Goal: Information Seeking & Learning: Learn about a topic

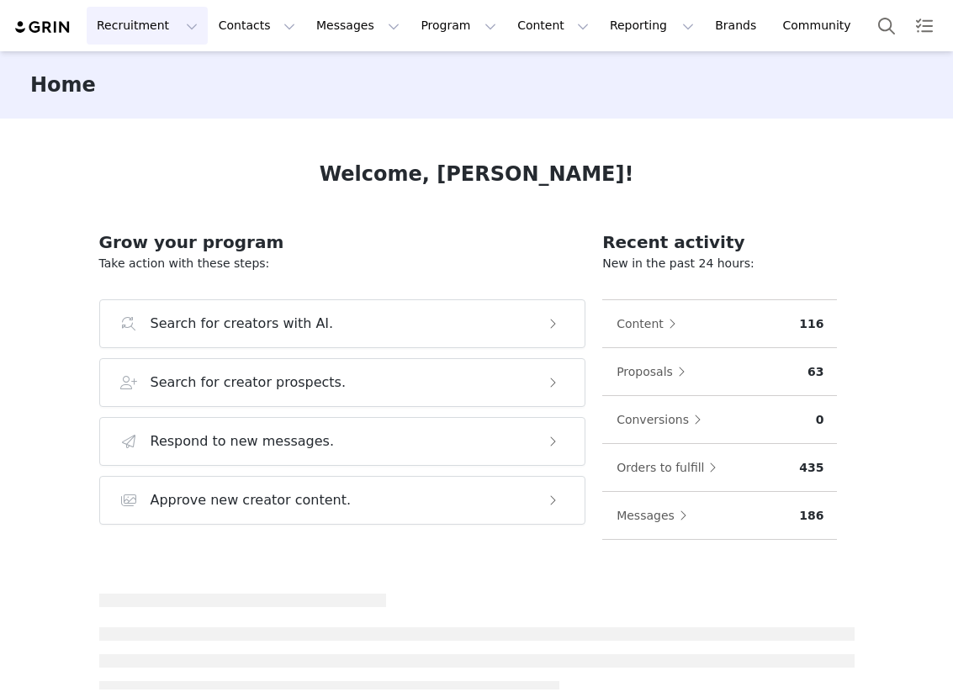
click at [114, 24] on button "Recruitment Recruitment" at bounding box center [147, 26] width 121 height 38
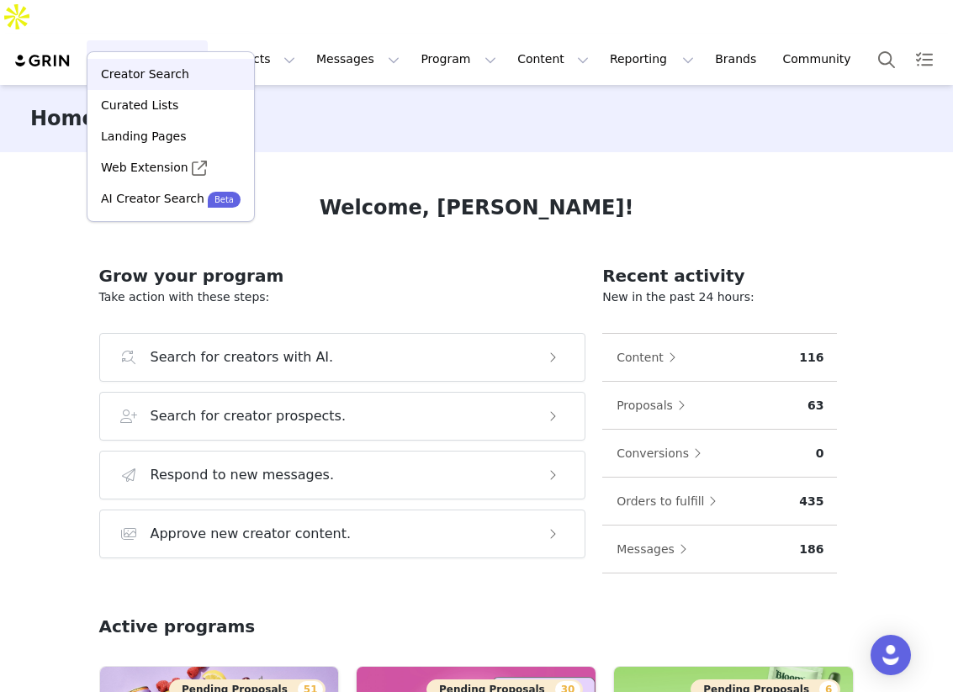
click at [123, 60] on link "Creator Search" at bounding box center [170, 74] width 167 height 31
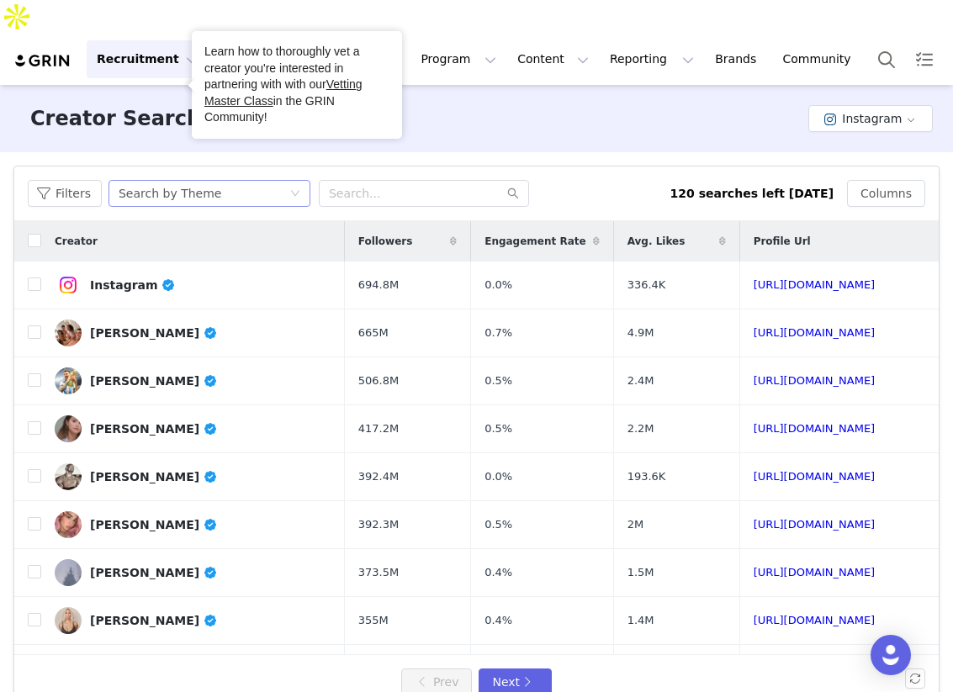
click at [159, 181] on div "Search by Theme" at bounding box center [170, 193] width 103 height 25
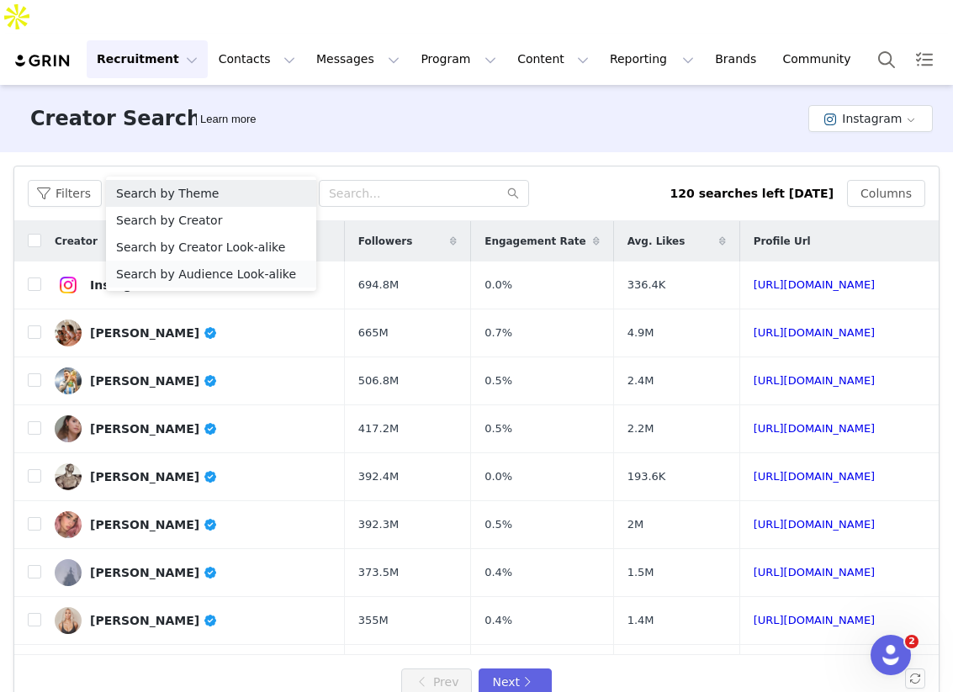
click at [222, 272] on li "Search by Audience Look-alike" at bounding box center [211, 274] width 210 height 27
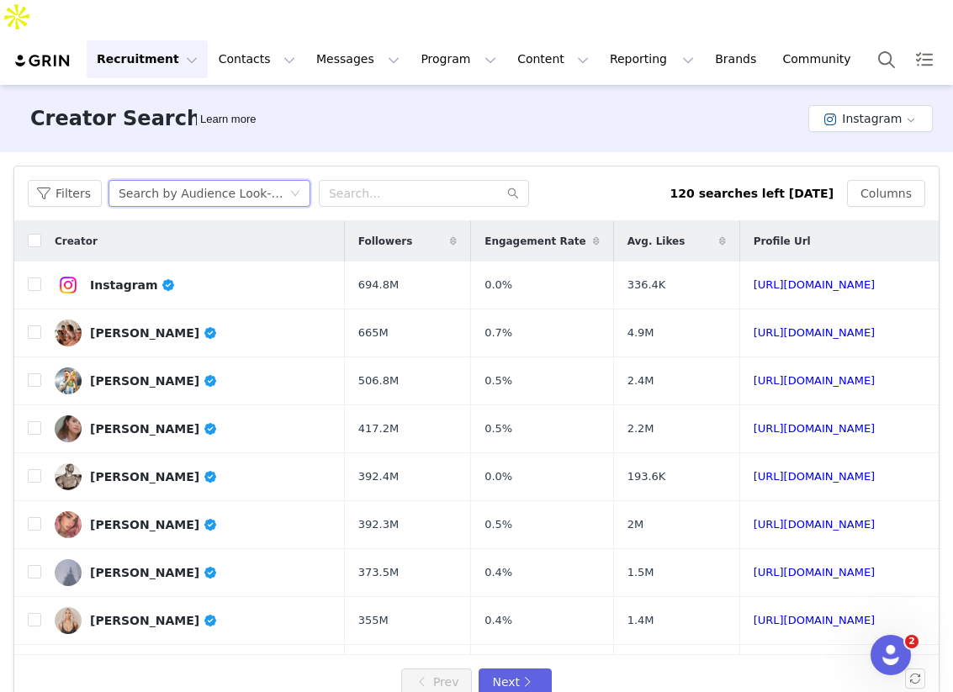
click at [187, 180] on div "Search by Audience Look-alike" at bounding box center [210, 193] width 202 height 27
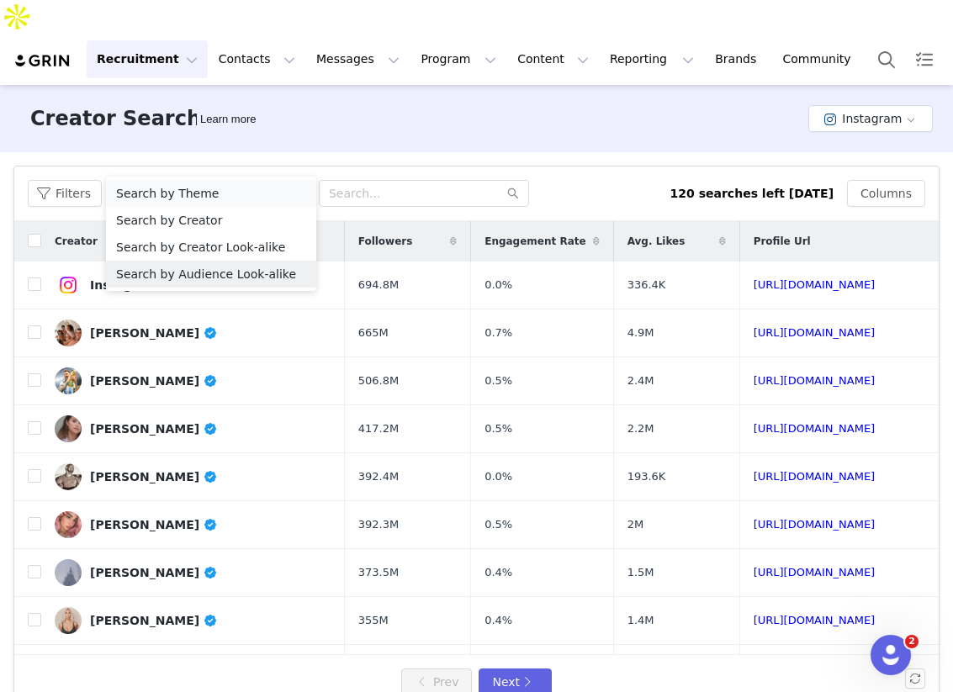
click at [180, 196] on li "Search by Theme" at bounding box center [211, 193] width 210 height 27
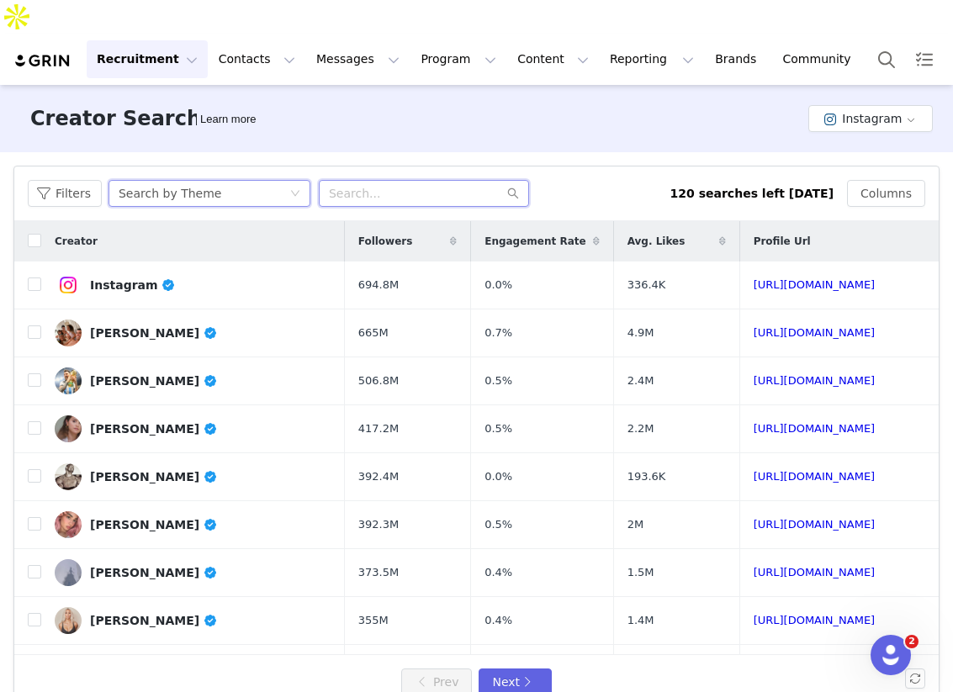
click at [337, 180] on input "text" at bounding box center [424, 193] width 210 height 27
click at [219, 181] on div "Search by Theme" at bounding box center [204, 193] width 171 height 25
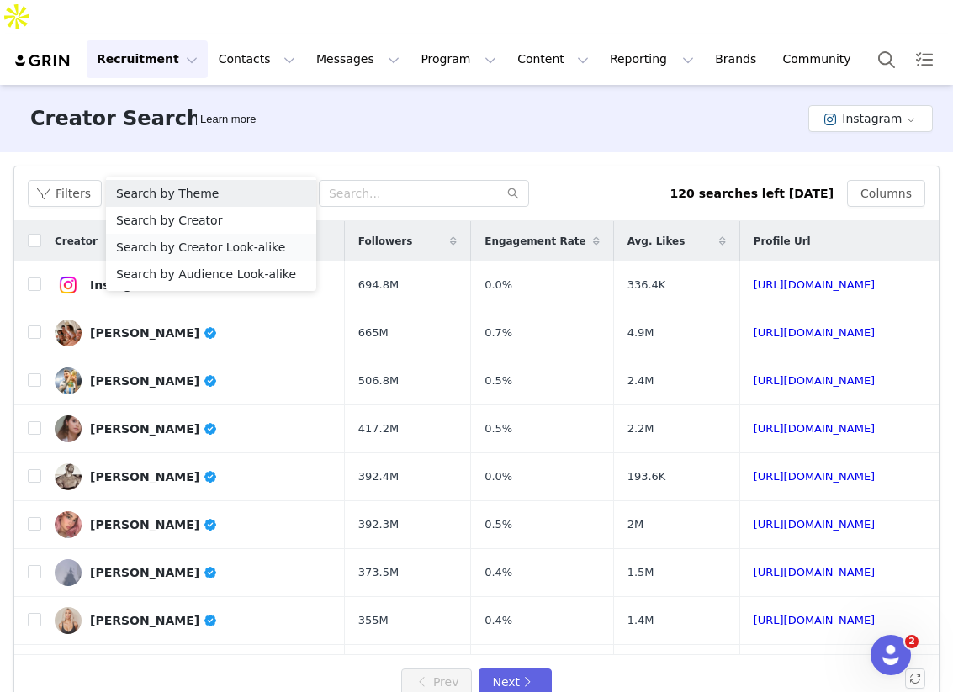
click at [220, 252] on li "Search by Creator Look-alike" at bounding box center [211, 247] width 210 height 27
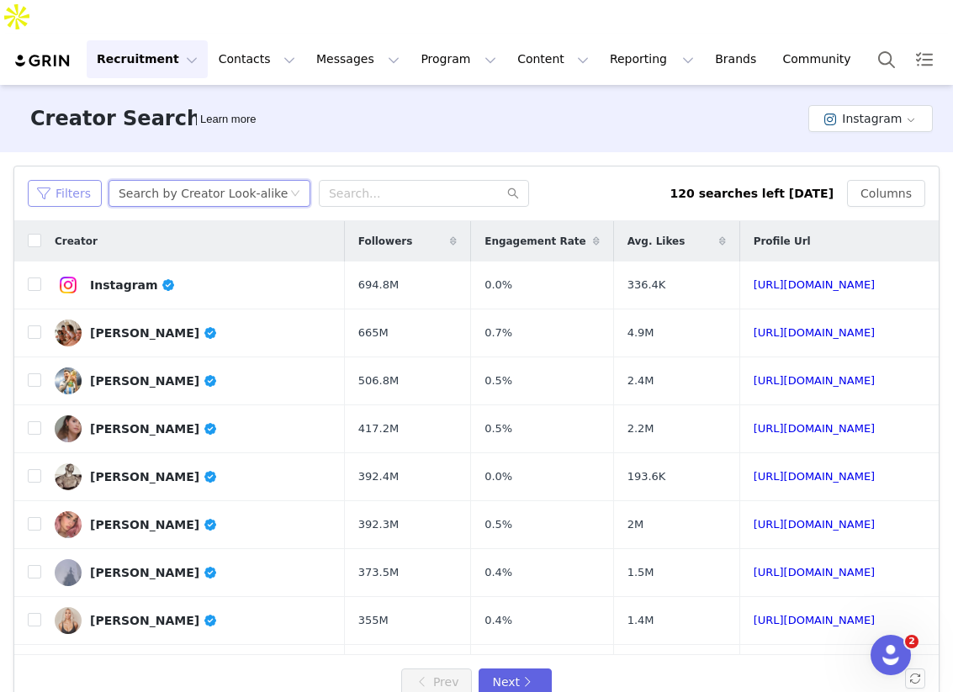
click at [74, 180] on button "Filters" at bounding box center [65, 193] width 74 height 27
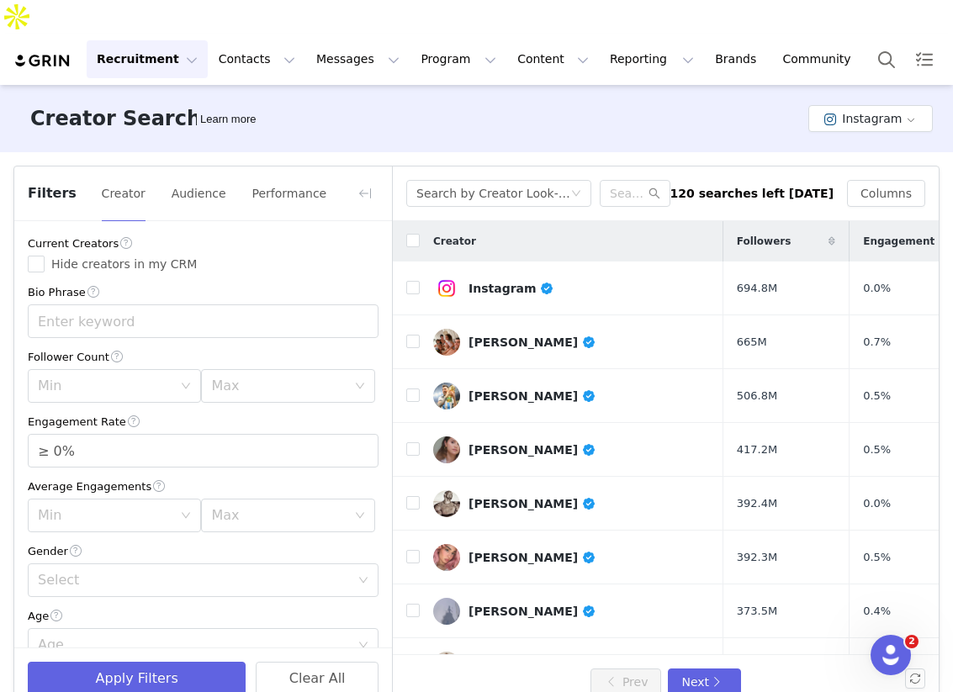
click at [273, 248] on div "Current Creators Hide creators in my CRM Bio Phrase Follower Count Min Max Enga…" at bounding box center [203, 688] width 378 height 935
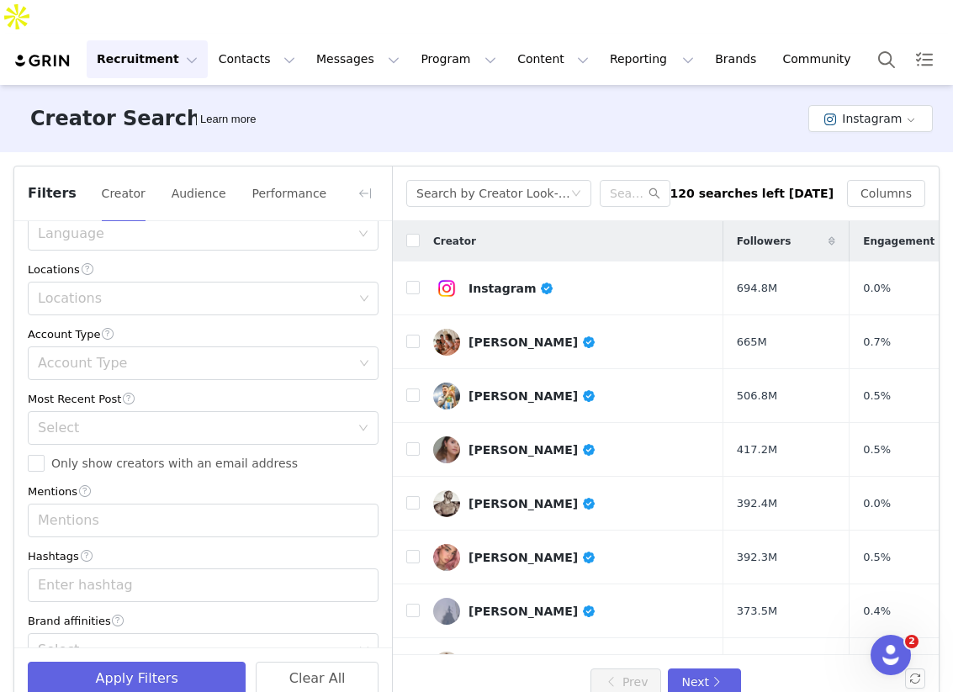
scroll to position [442, 0]
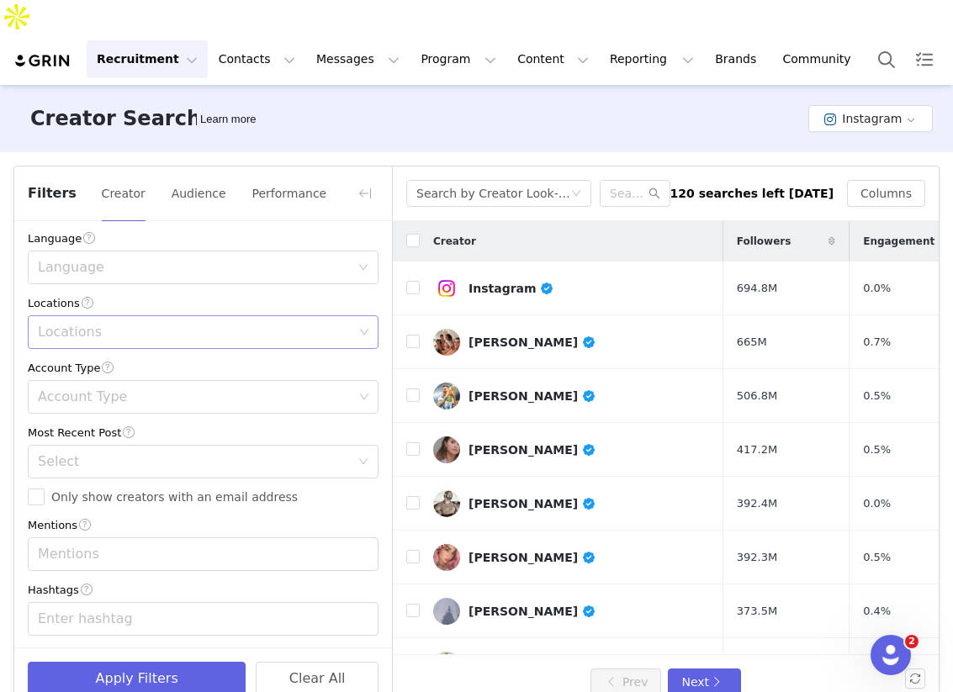
click at [264, 324] on div "Locations" at bounding box center [195, 332] width 315 height 17
type input "philip"
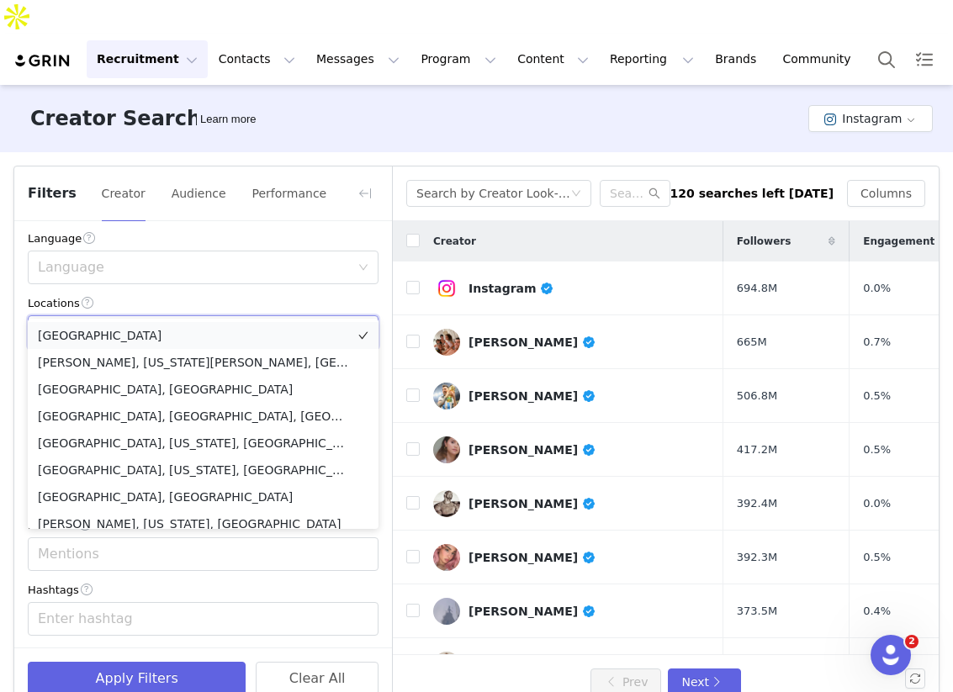
click at [208, 344] on li "Philippines" at bounding box center [203, 335] width 351 height 27
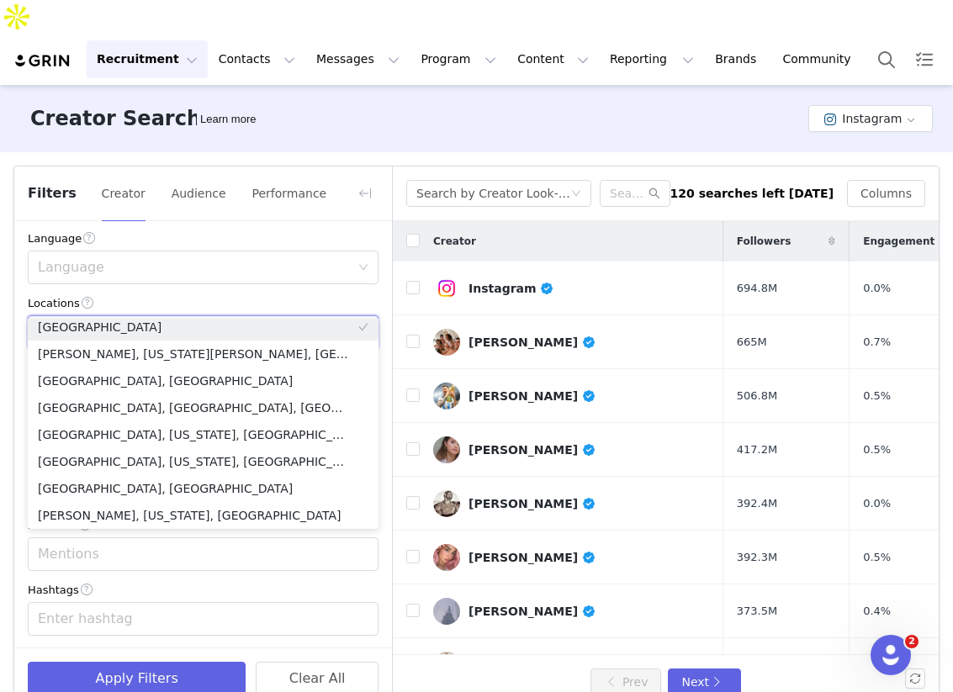
click at [338, 294] on div "Locations" at bounding box center [203, 303] width 351 height 18
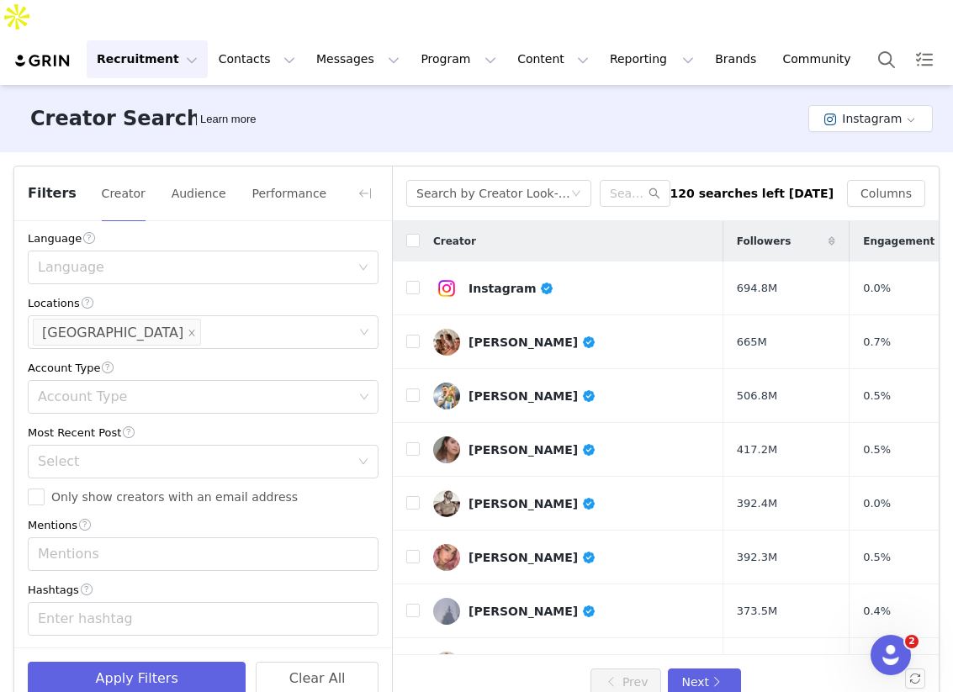
click at [382, 302] on div "Current Creators Hide creators in my CRM Bio Phrase Follower Count Min Max Enga…" at bounding box center [203, 246] width 378 height 935
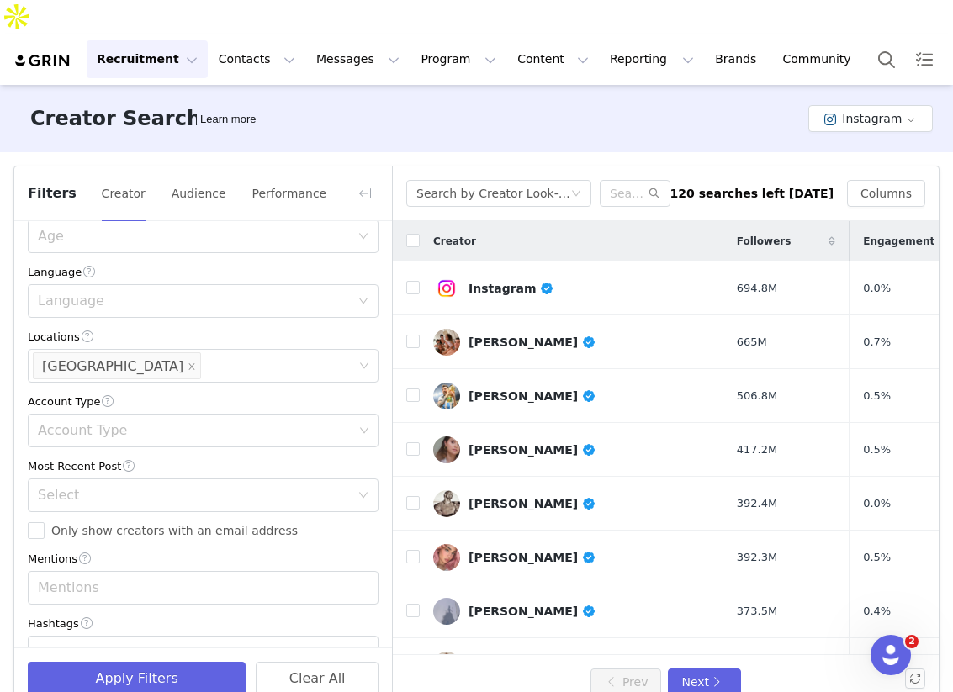
scroll to position [0, 0]
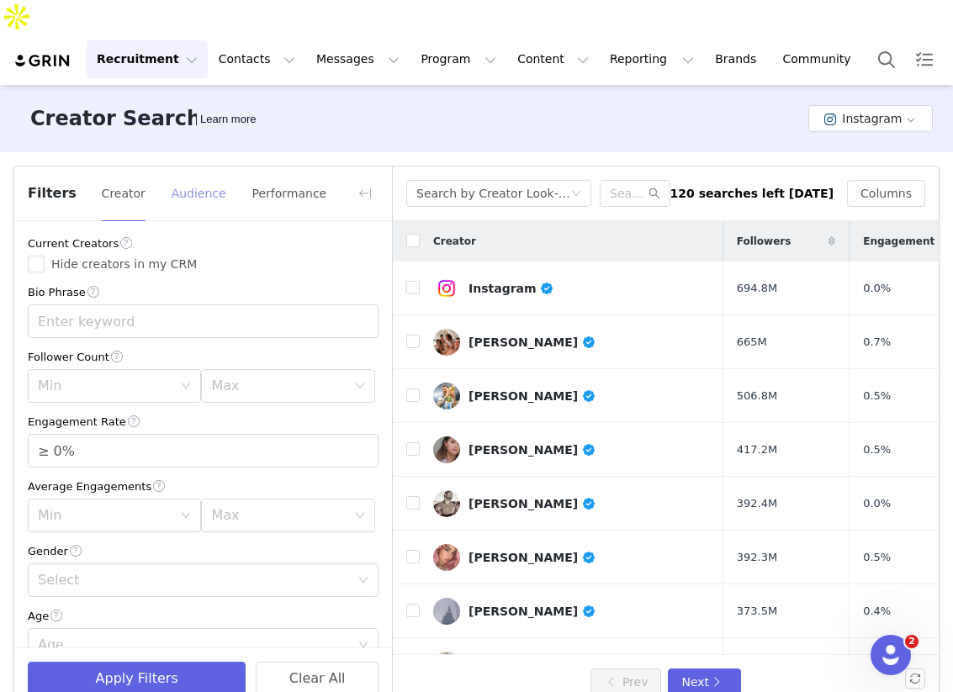
click at [220, 180] on button "Audience" at bounding box center [199, 193] width 56 height 27
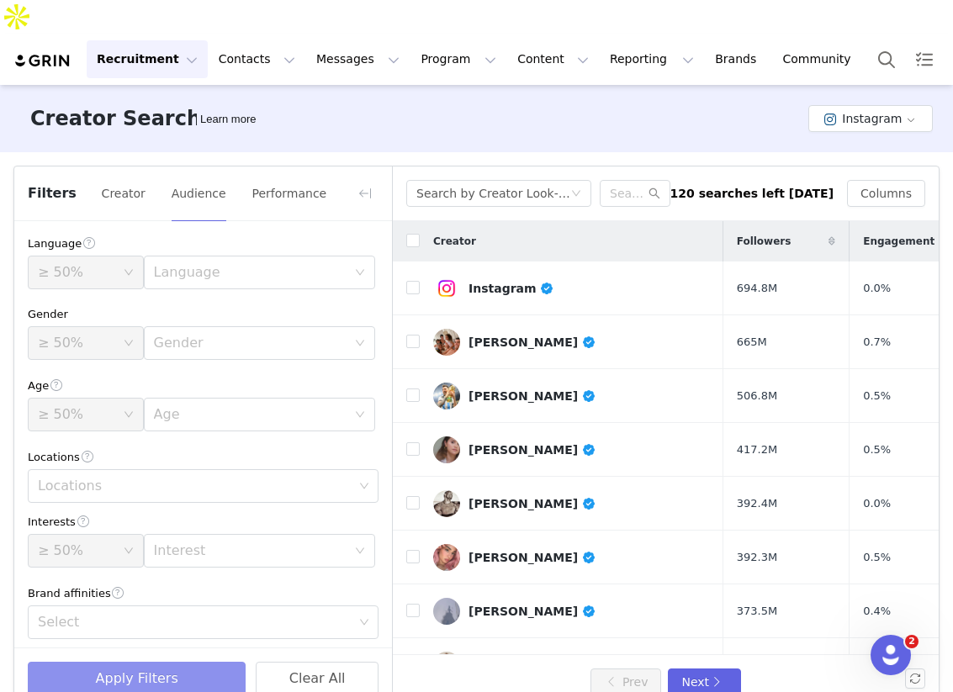
click at [110, 662] on button "Apply Filters" at bounding box center [137, 679] width 218 height 34
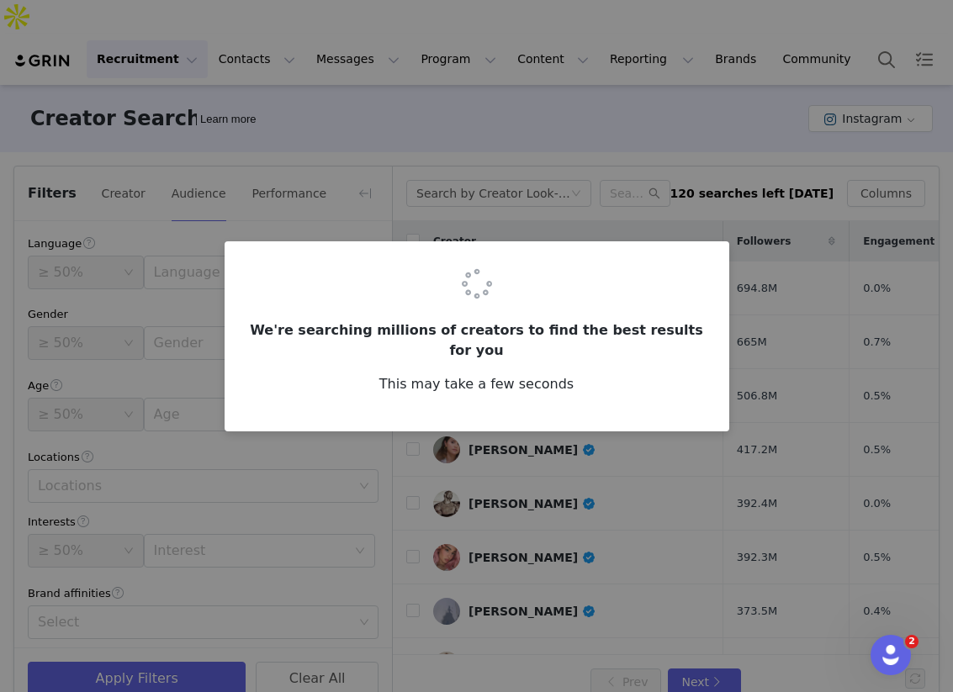
click at [368, 161] on div "We're searching millions of creators to find the best results for you This may …" at bounding box center [476, 346] width 953 height 692
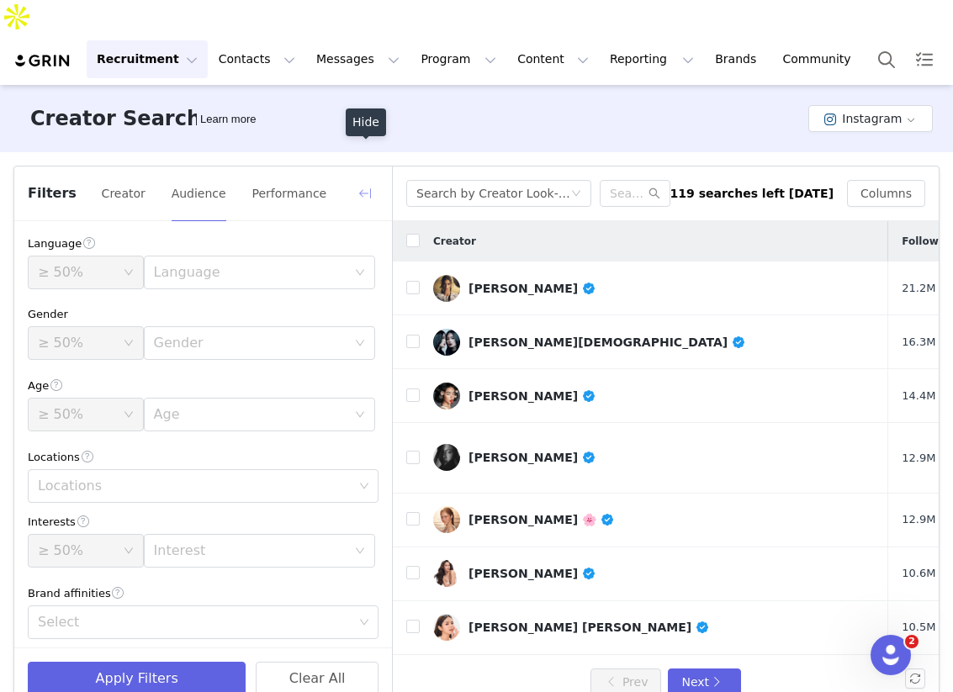
click at [368, 180] on button "button" at bounding box center [365, 193] width 27 height 27
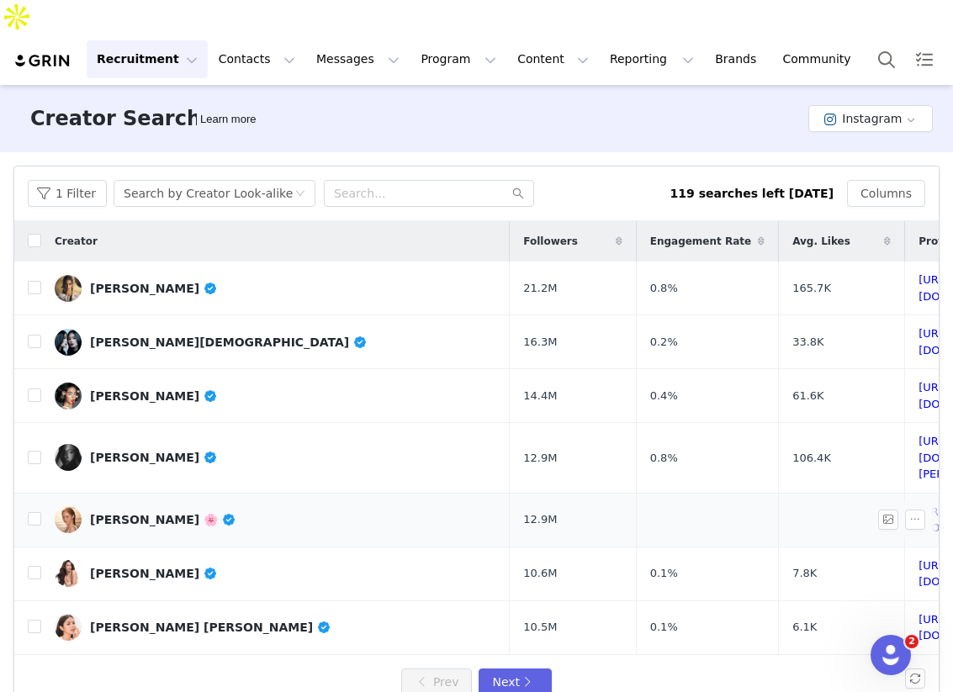
click at [636, 493] on td at bounding box center [707, 520] width 142 height 54
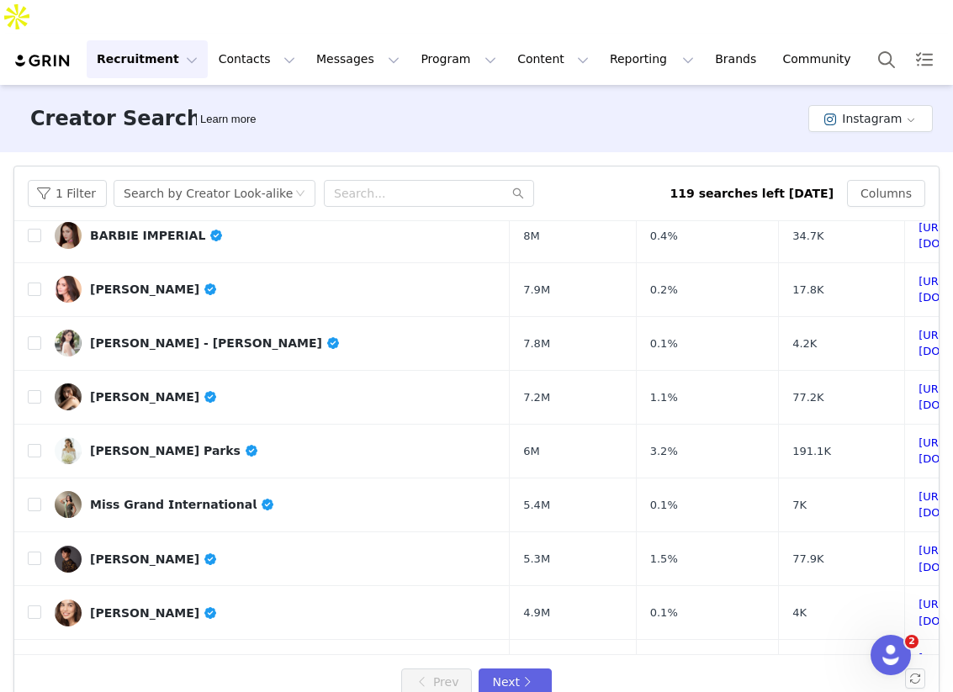
scroll to position [565, 0]
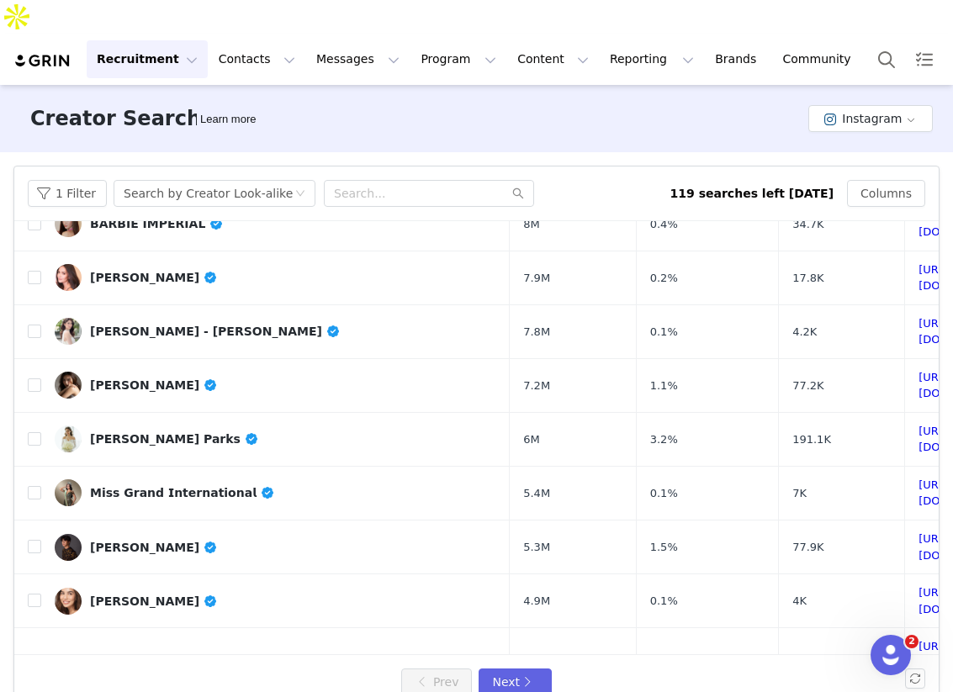
click at [513, 663] on div "Prev Next" at bounding box center [476, 682] width 925 height 54
click at [513, 669] on button "Next" at bounding box center [515, 682] width 72 height 27
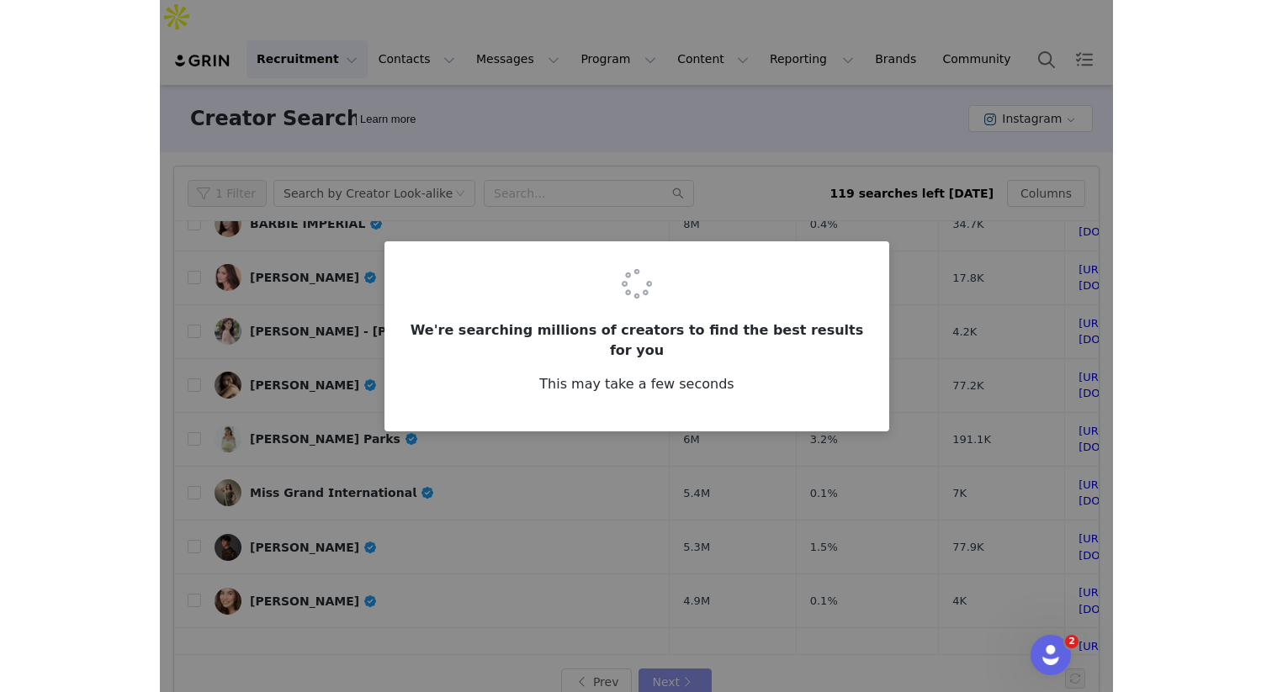
scroll to position [0, 0]
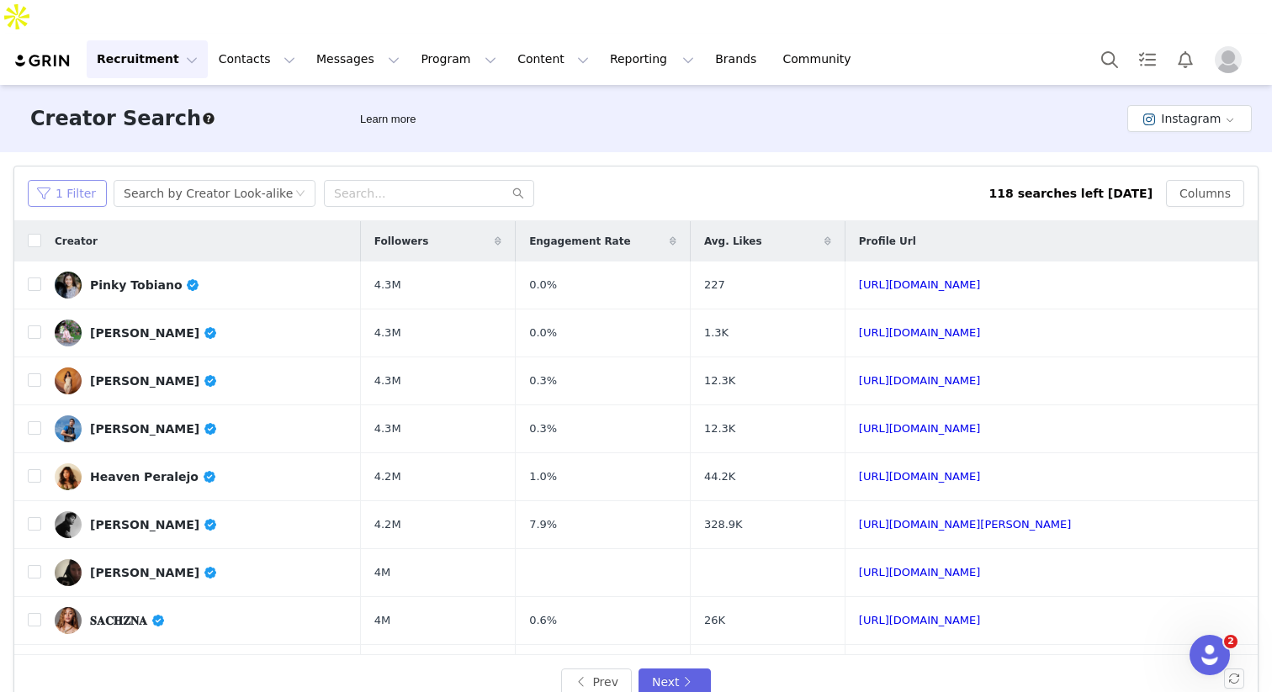
click at [83, 180] on button "1 Filter" at bounding box center [67, 193] width 79 height 27
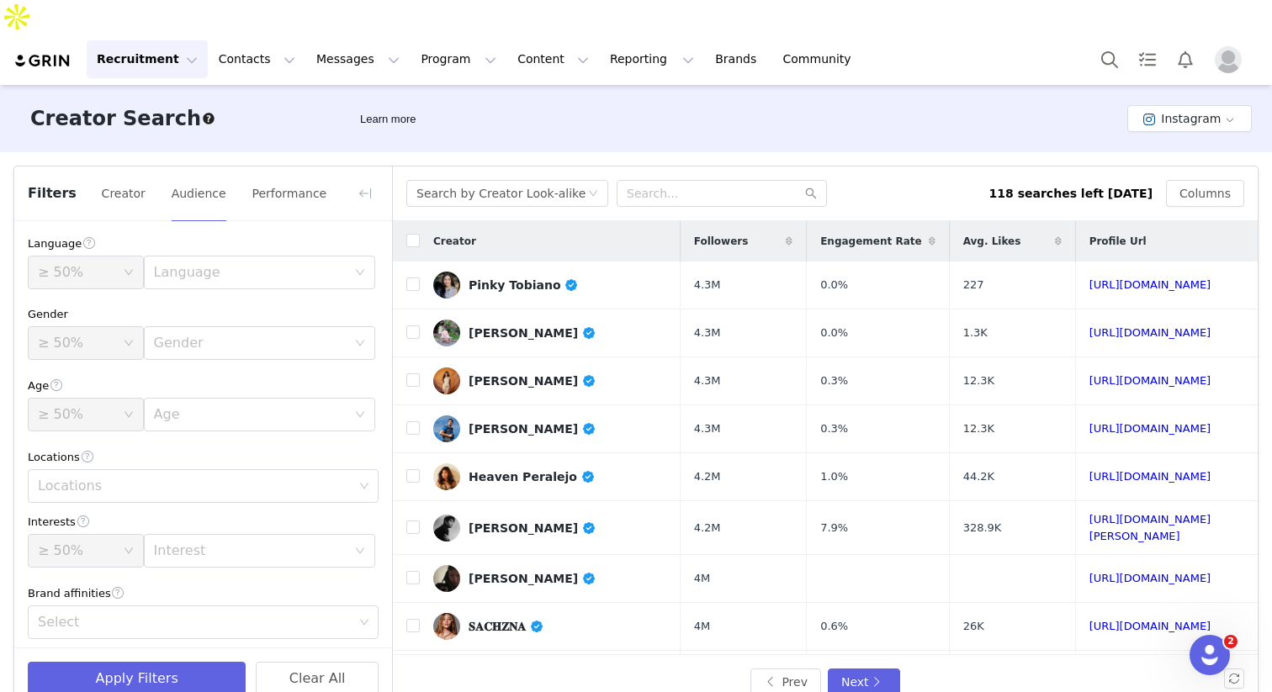
click at [140, 167] on div "Filters Creator Audience Performance" at bounding box center [203, 194] width 378 height 55
click at [127, 180] on button "Creator" at bounding box center [123, 193] width 45 height 27
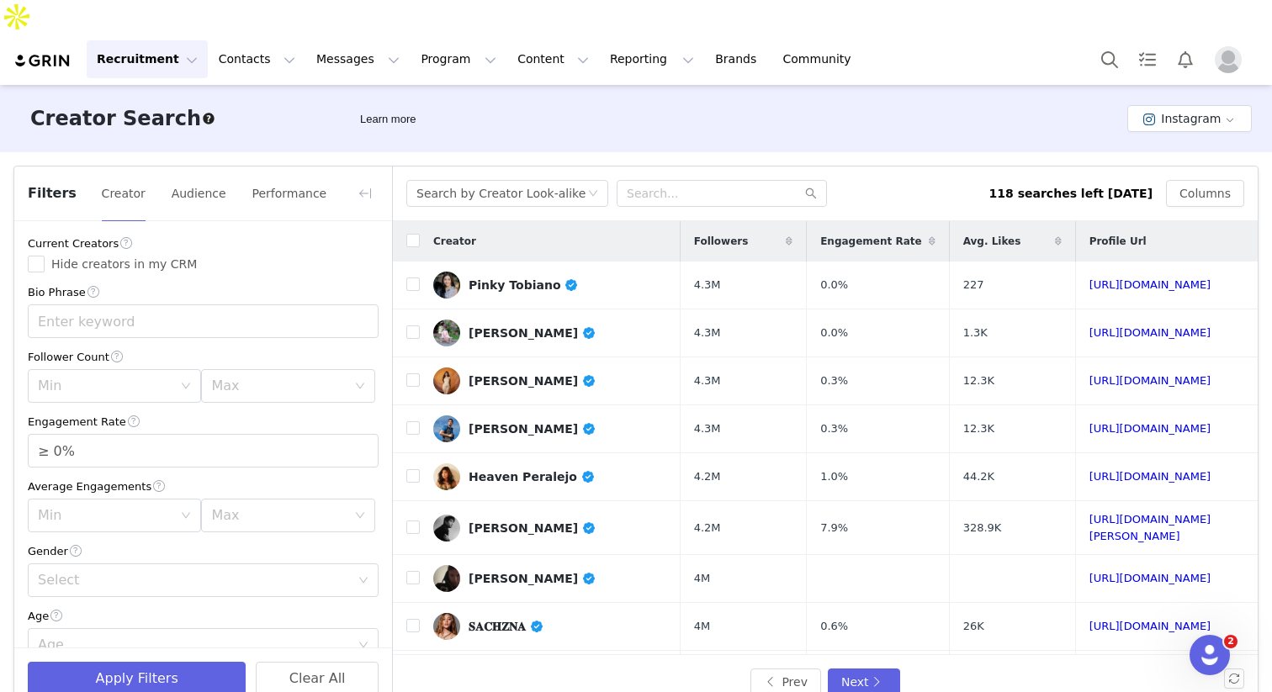
click at [249, 245] on div "Current Creators Hide creators in my CRM Bio Phrase Follower Count Min Max Enga…" at bounding box center [203, 688] width 378 height 935
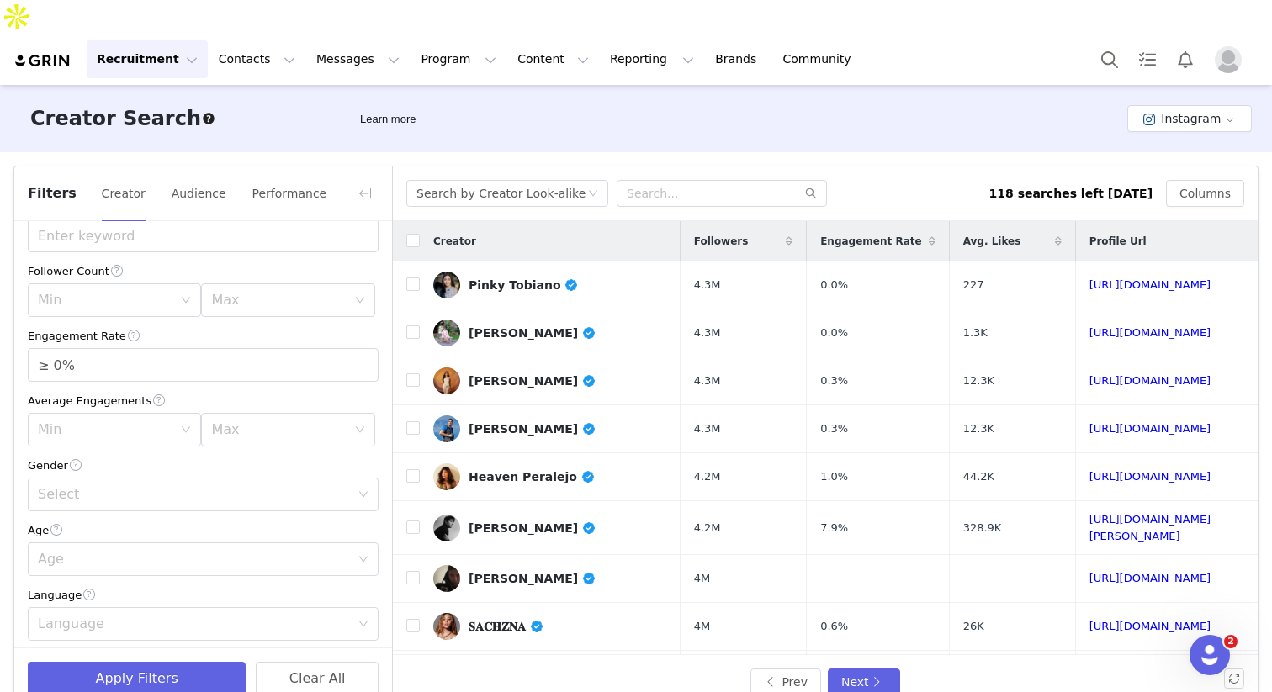
scroll to position [72, 0]
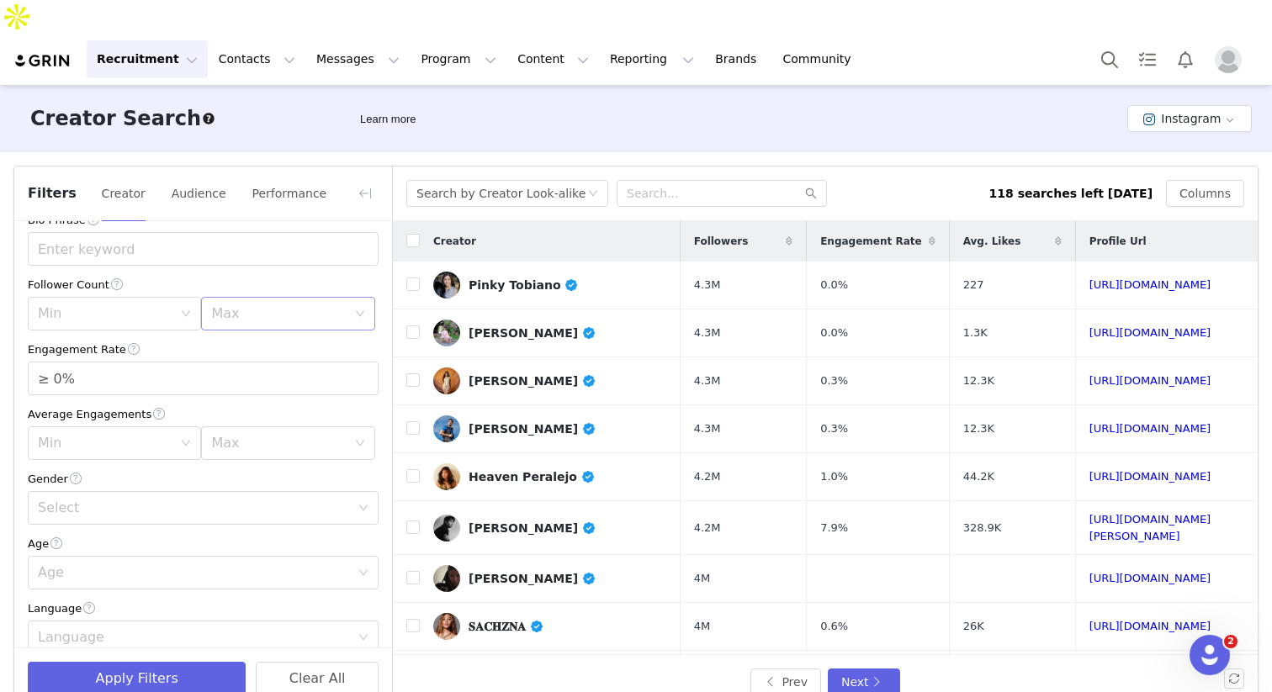
click at [277, 305] on div "Max" at bounding box center [278, 313] width 135 height 17
click at [226, 478] on li "50k" at bounding box center [287, 478] width 173 height 27
click at [144, 299] on div "Current Creators Hide creators in my CRM Bio Phrase Follower Count Min Max 50k …" at bounding box center [203, 616] width 378 height 935
click at [149, 305] on div "Min" at bounding box center [105, 313] width 135 height 17
click at [144, 305] on li "1k" at bounding box center [114, 317] width 173 height 27
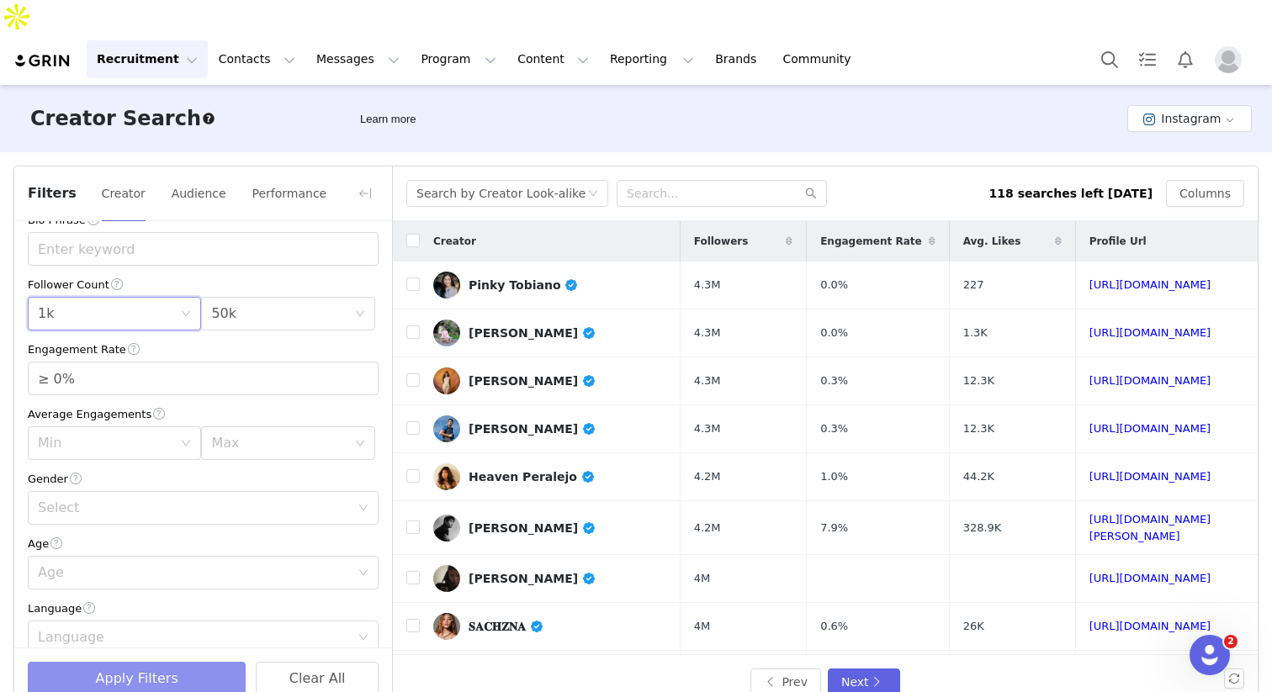
click at [129, 662] on button "Apply Filters" at bounding box center [137, 679] width 218 height 34
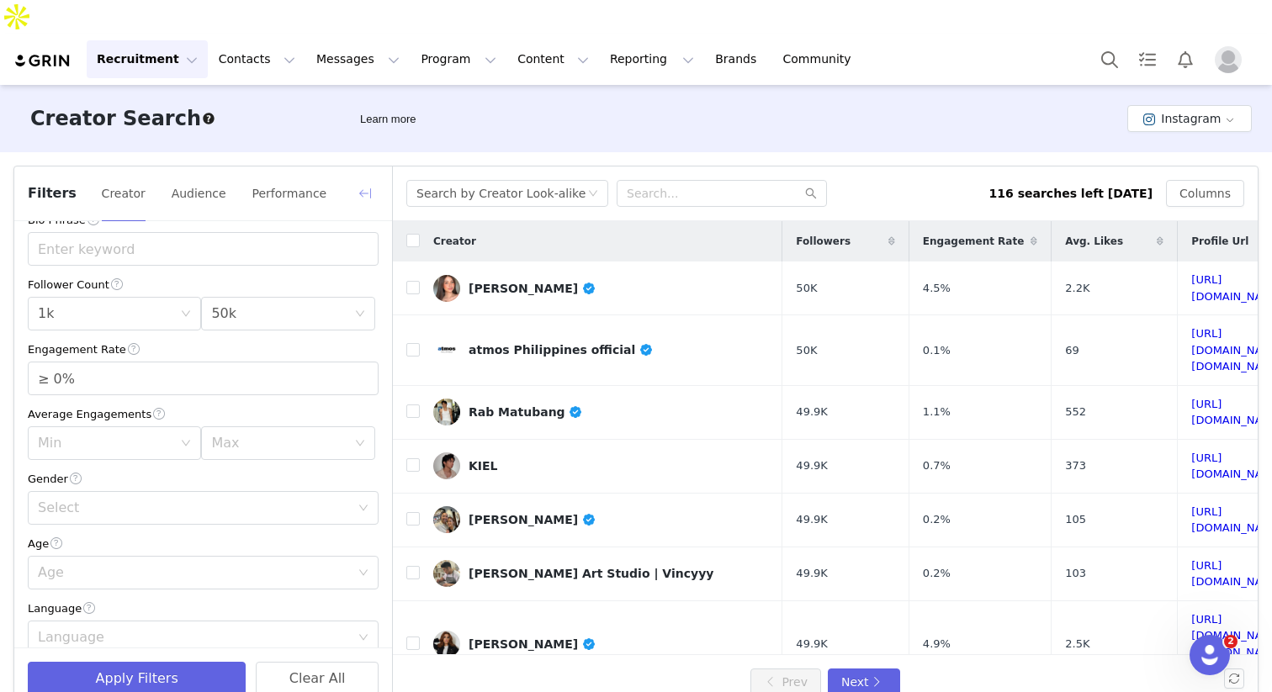
click at [370, 180] on button "button" at bounding box center [365, 193] width 27 height 27
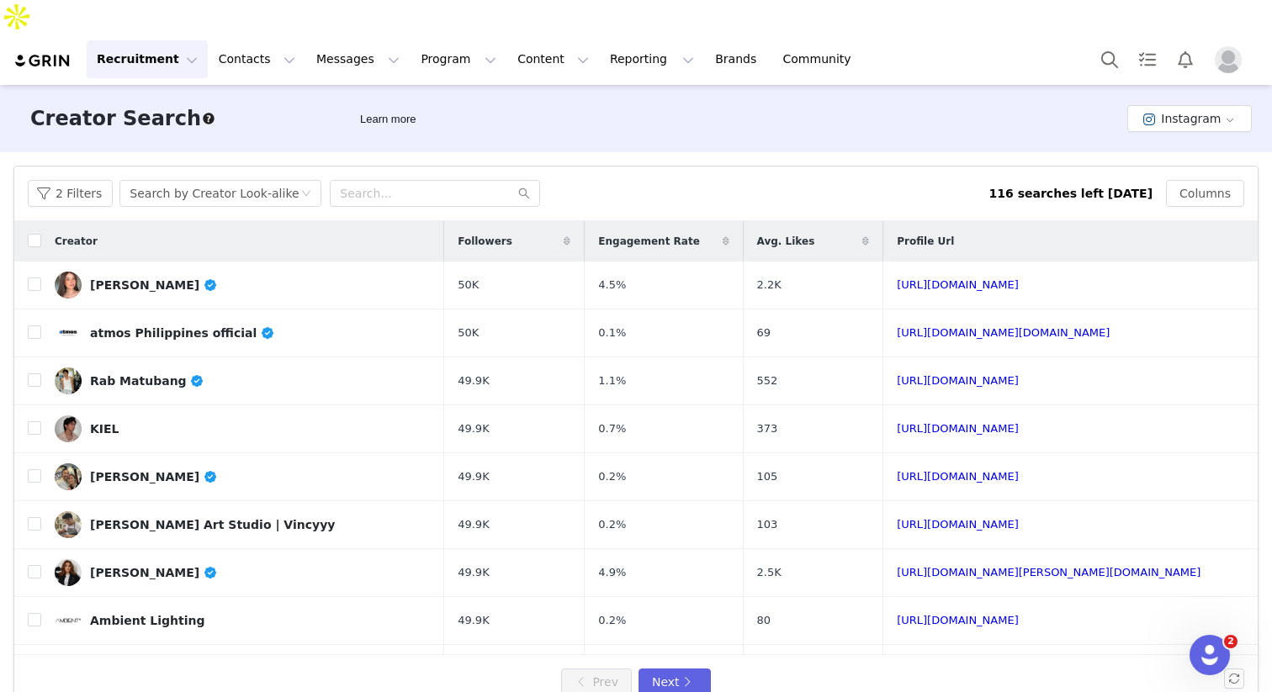
scroll to position [408, 0]
click at [611, 416] on td "0.7%" at bounding box center [664, 429] width 158 height 48
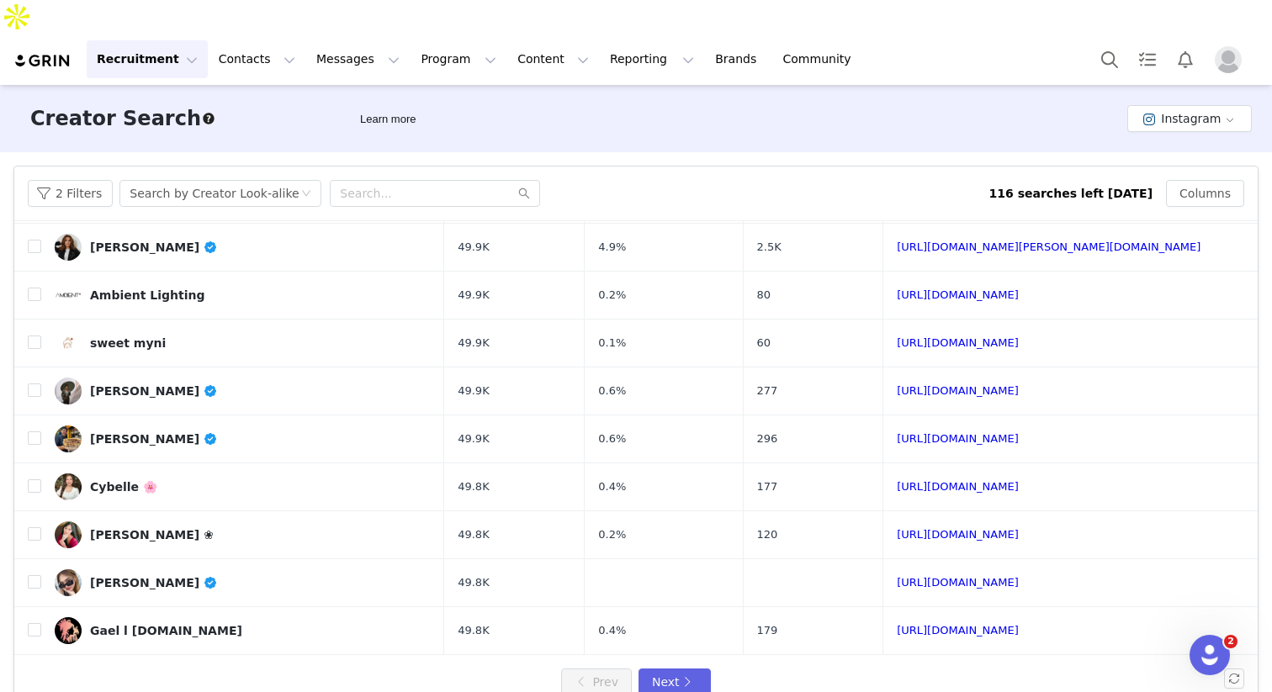
scroll to position [336, 0]
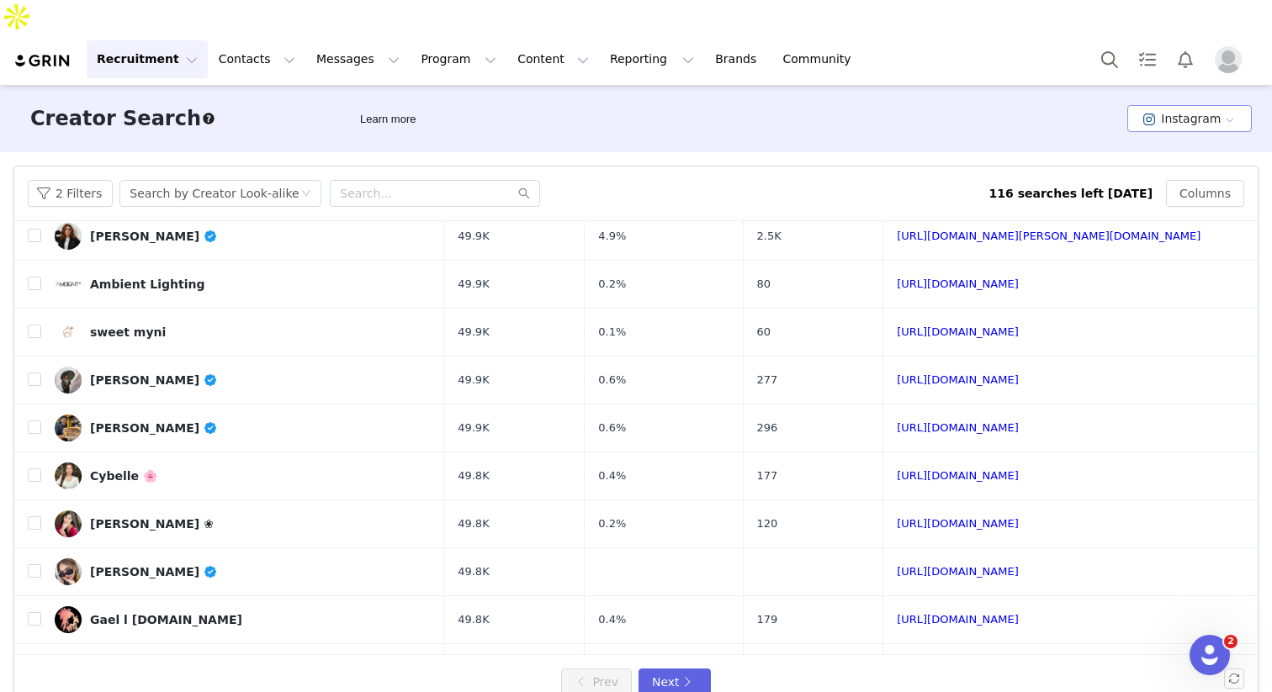
click at [952, 105] on button "Instagram" at bounding box center [1189, 118] width 125 height 27
click at [952, 148] on li "TikTok" at bounding box center [1192, 147] width 119 height 28
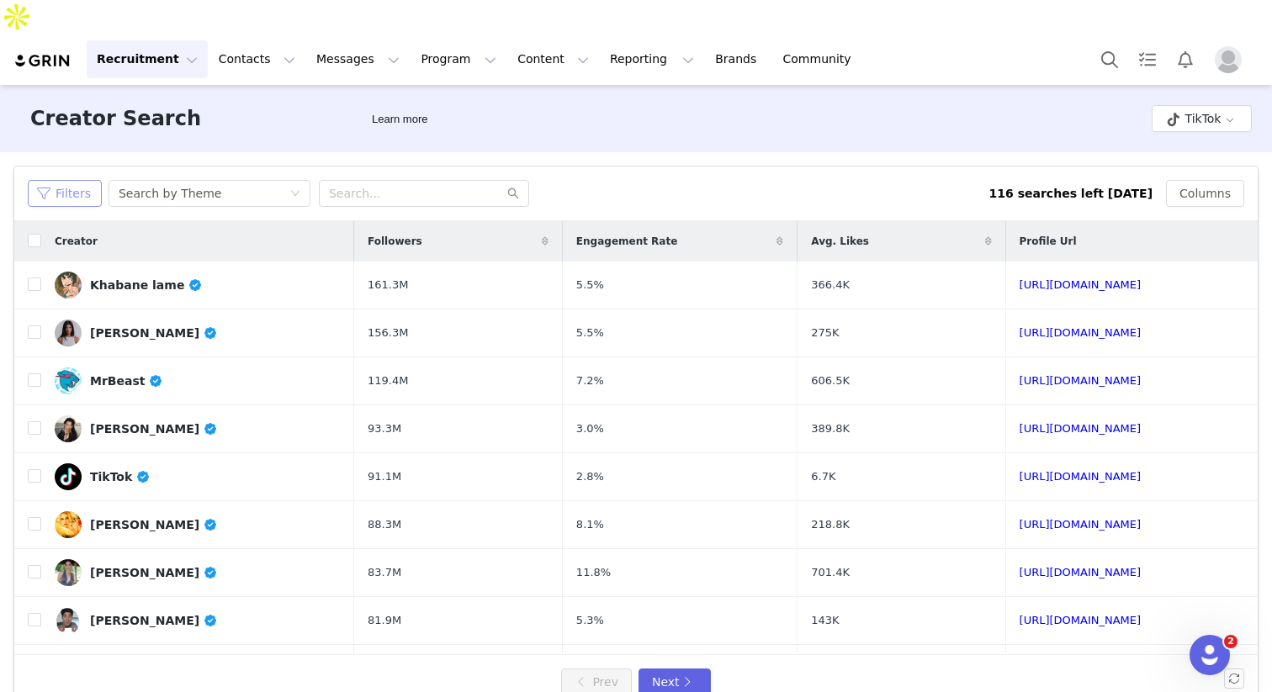
click at [66, 180] on button "Filters" at bounding box center [65, 193] width 74 height 27
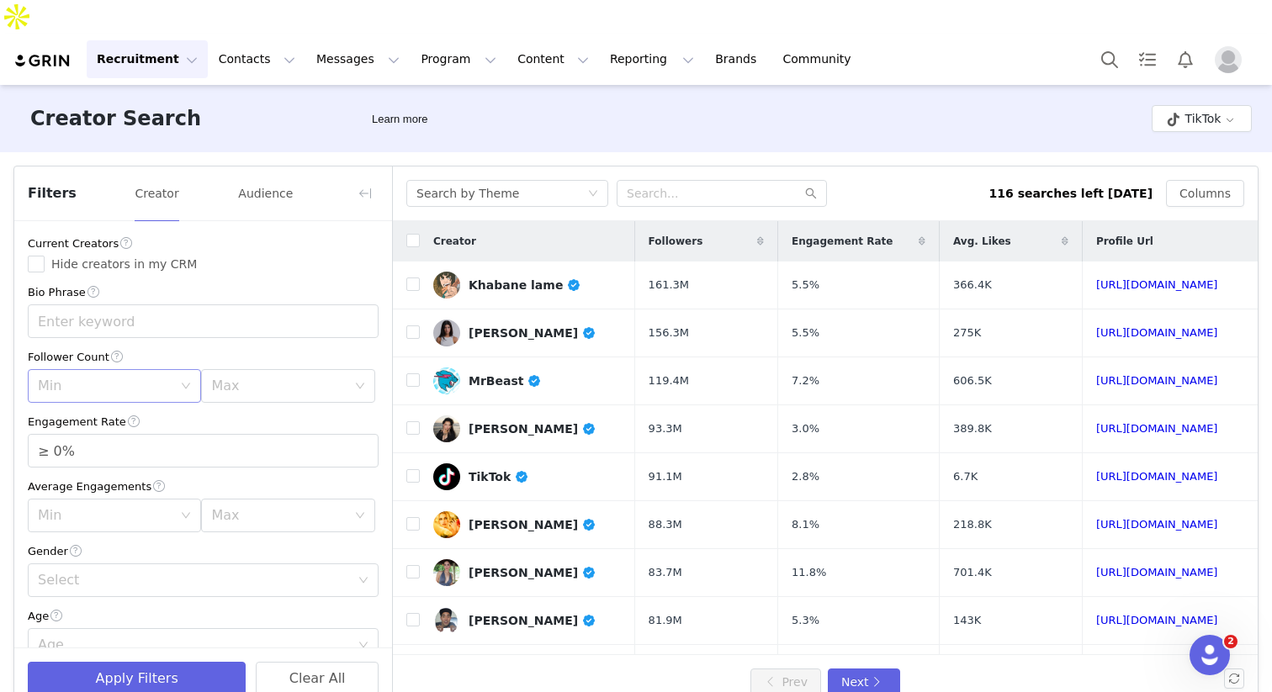
click at [127, 378] on div "Min" at bounding box center [105, 386] width 135 height 17
click at [114, 394] on li "1k" at bounding box center [114, 390] width 173 height 27
click at [265, 369] on div "Max" at bounding box center [287, 386] width 173 height 34
click at [242, 573] on li "75k" at bounding box center [287, 570] width 173 height 27
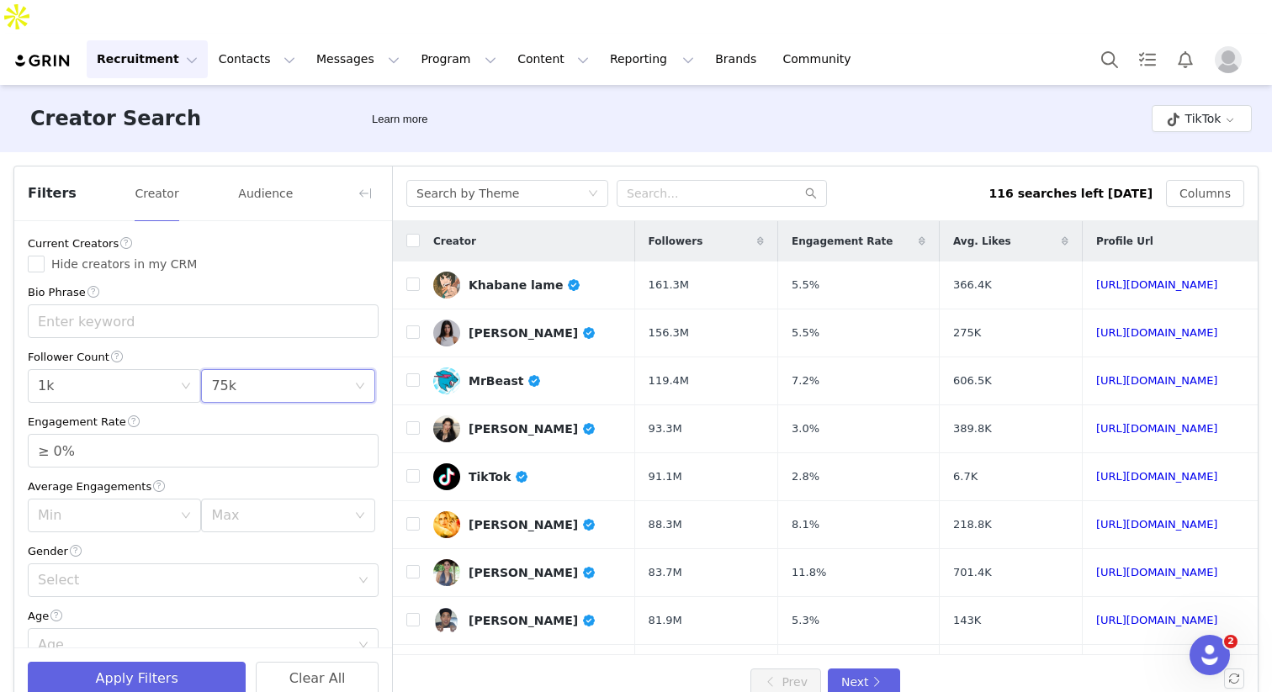
click at [268, 607] on div "Age" at bounding box center [203, 616] width 351 height 18
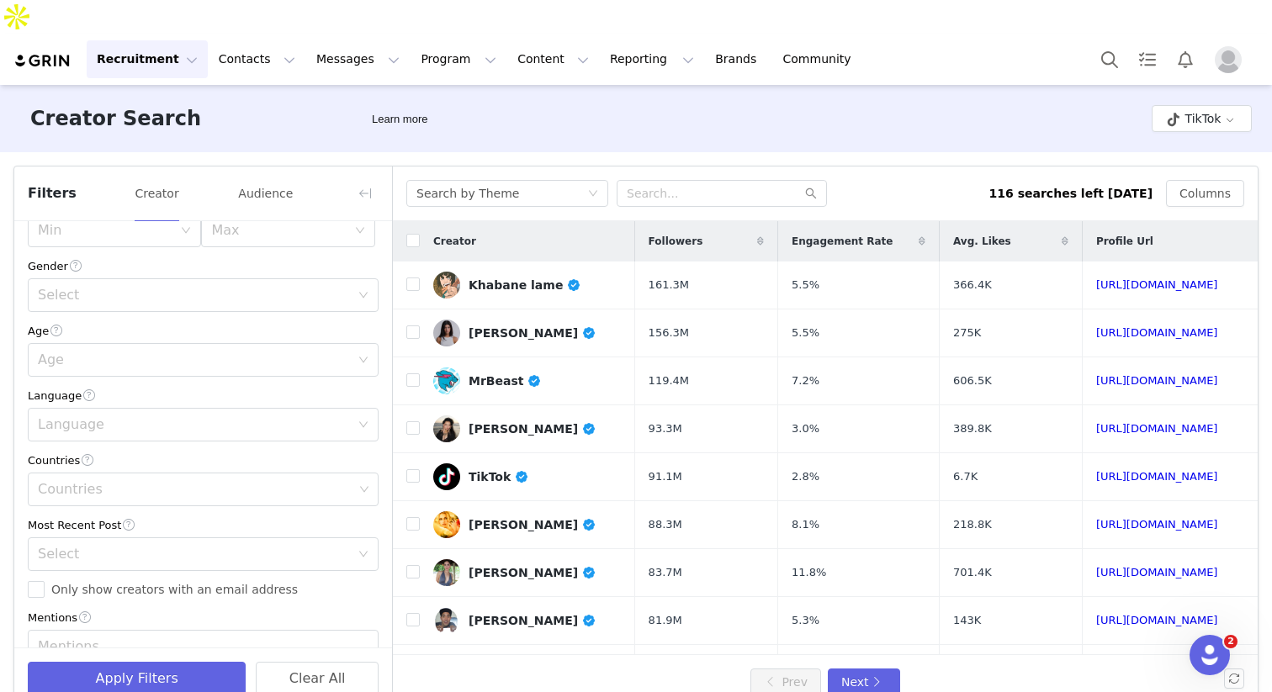
scroll to position [336, 0]
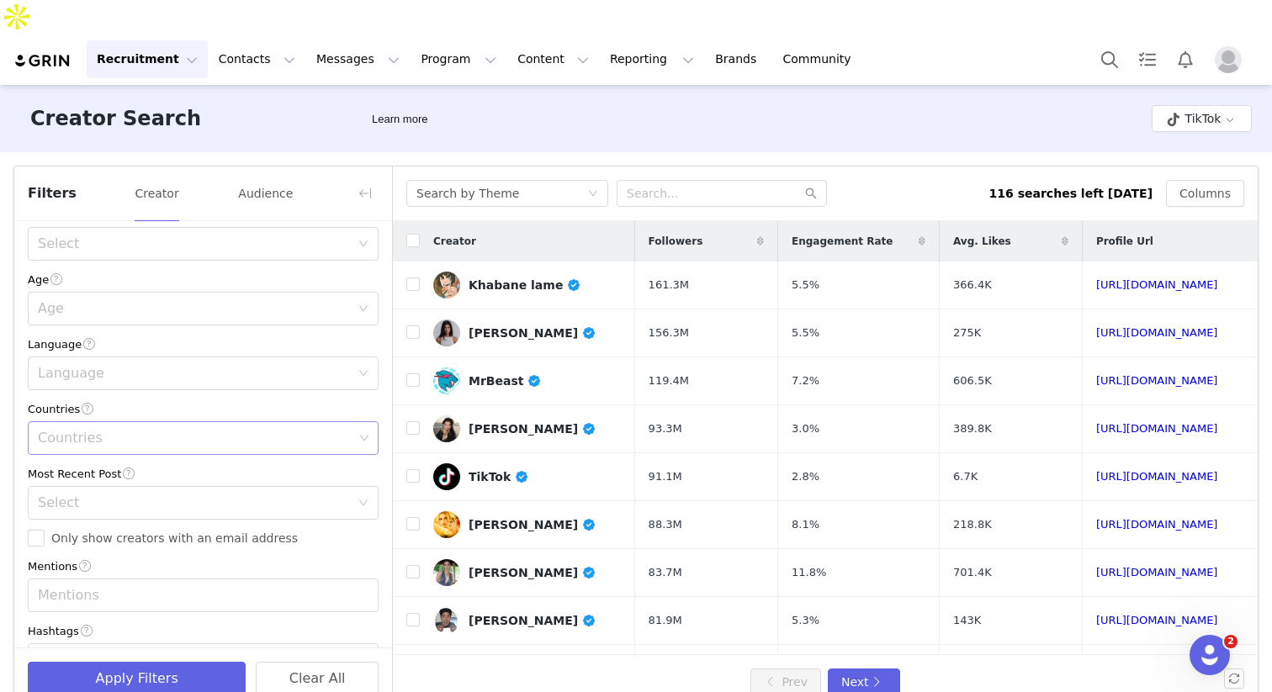
click at [194, 430] on div "Countries" at bounding box center [195, 438] width 315 height 17
type input "phil"
click at [204, 436] on li "Philippines" at bounding box center [203, 442] width 351 height 27
type input "indo"
click at [173, 447] on li "Indonesia" at bounding box center [203, 442] width 351 height 27
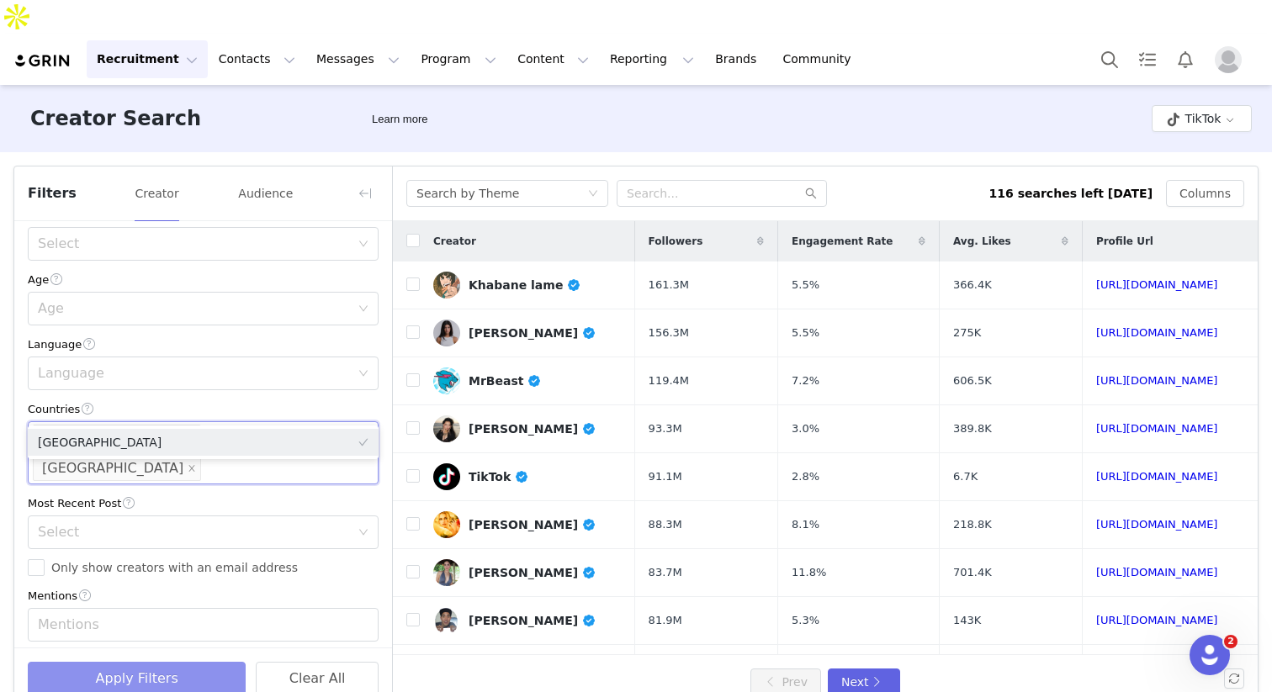
click at [183, 662] on button "Apply Filters" at bounding box center [137, 679] width 218 height 34
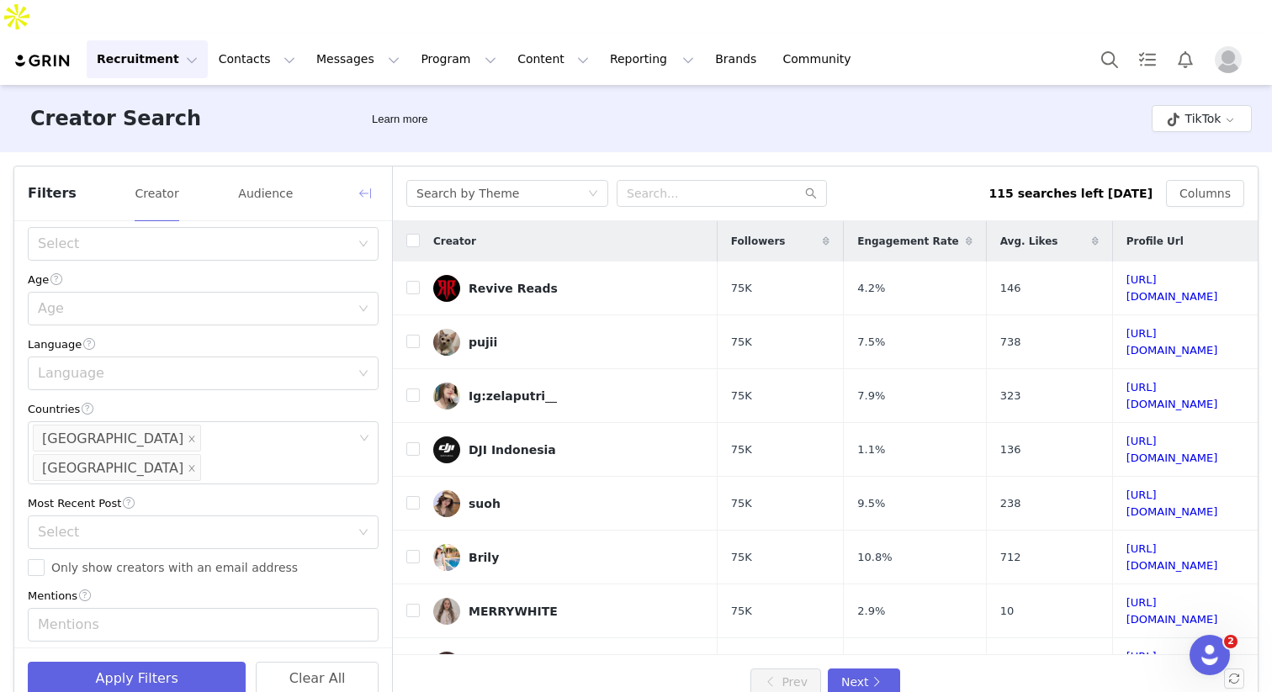
click at [360, 180] on button "button" at bounding box center [365, 193] width 27 height 27
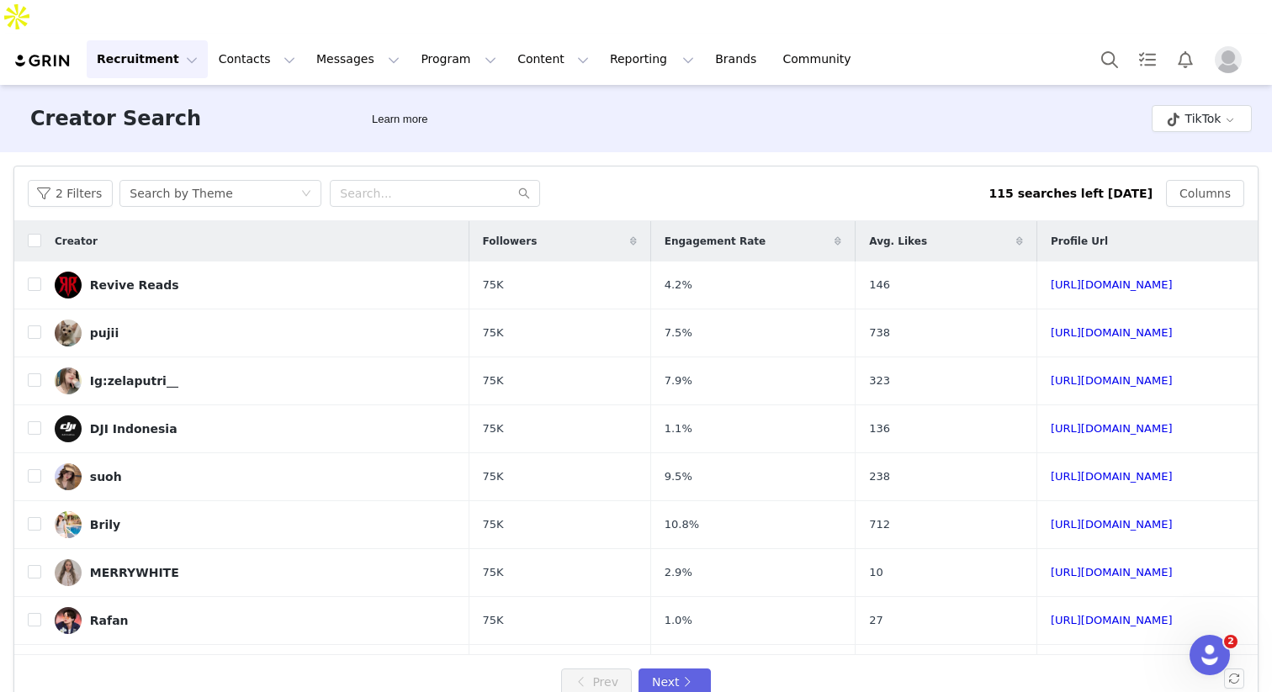
scroll to position [672, 0]
click at [952, 374] on link "https://www.tiktok.com/share/user/7145019235651404826" at bounding box center [1112, 380] width 122 height 13
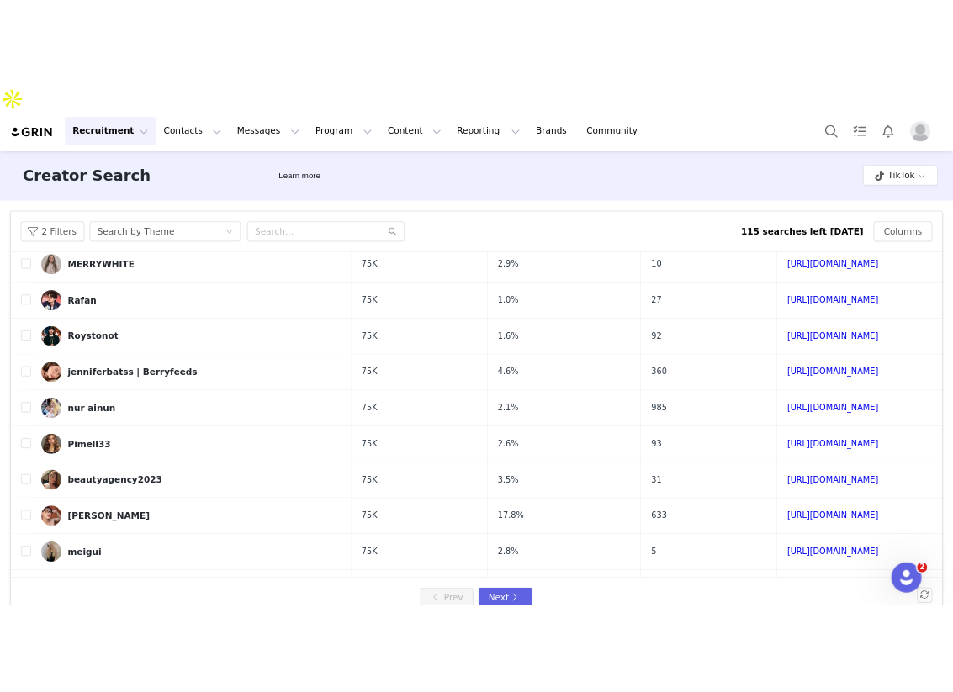
scroll to position [336, 0]
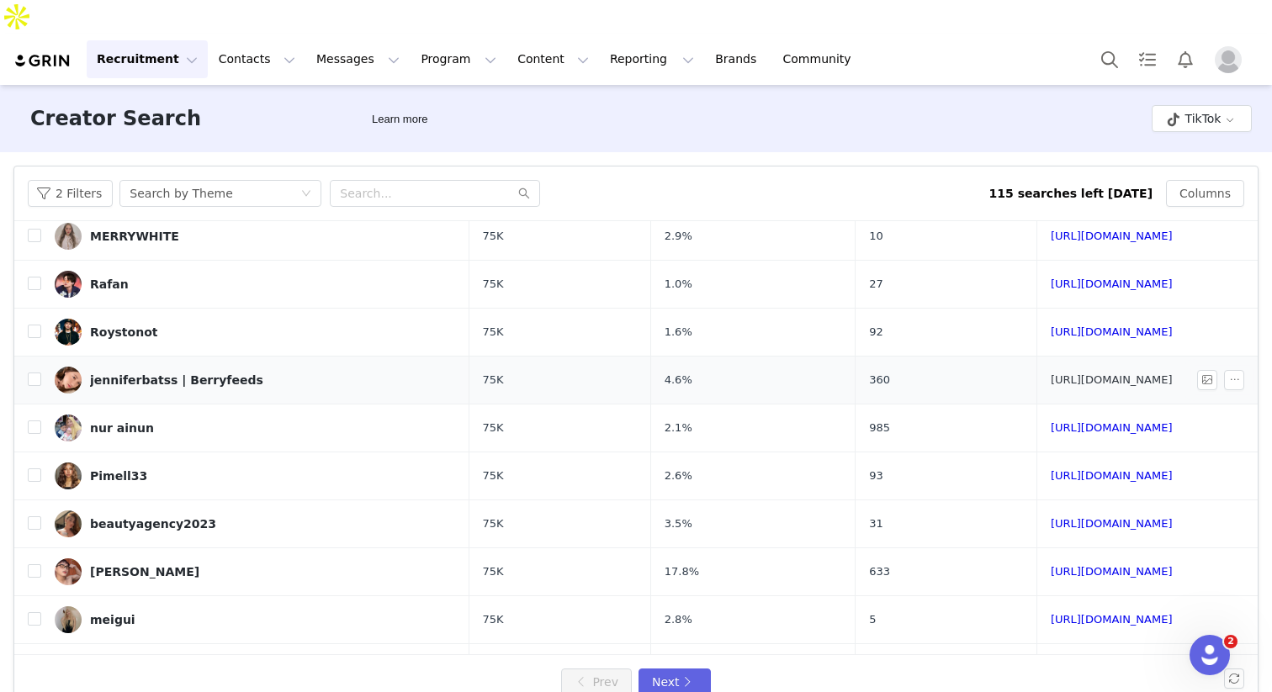
click at [952, 374] on link "https://www.tiktok.com/share/user/18191039" at bounding box center [1112, 380] width 122 height 13
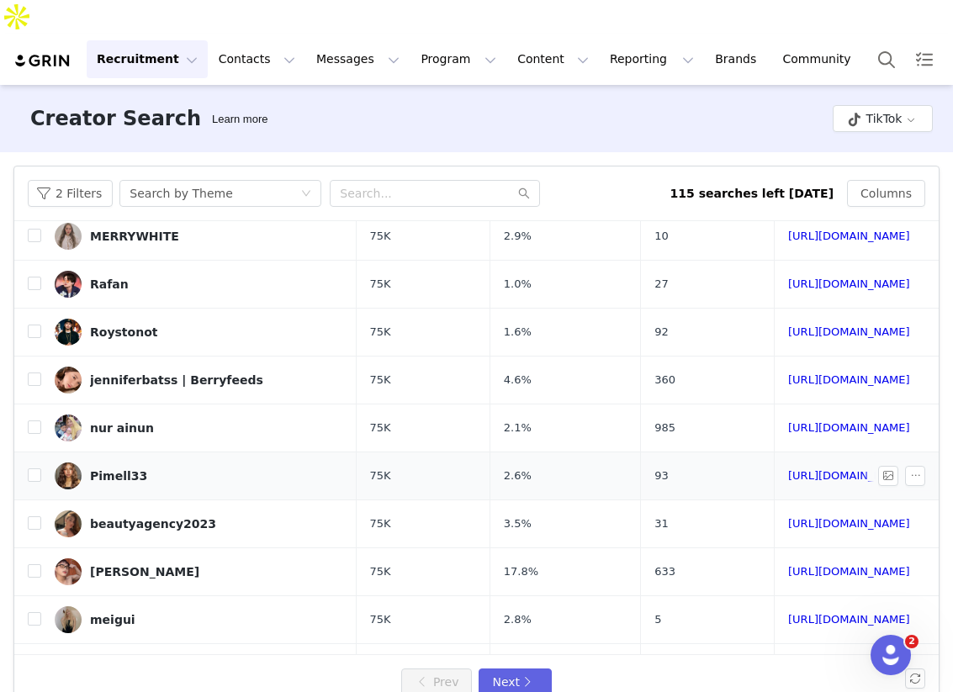
click at [654, 468] on span "93" at bounding box center [661, 476] width 14 height 17
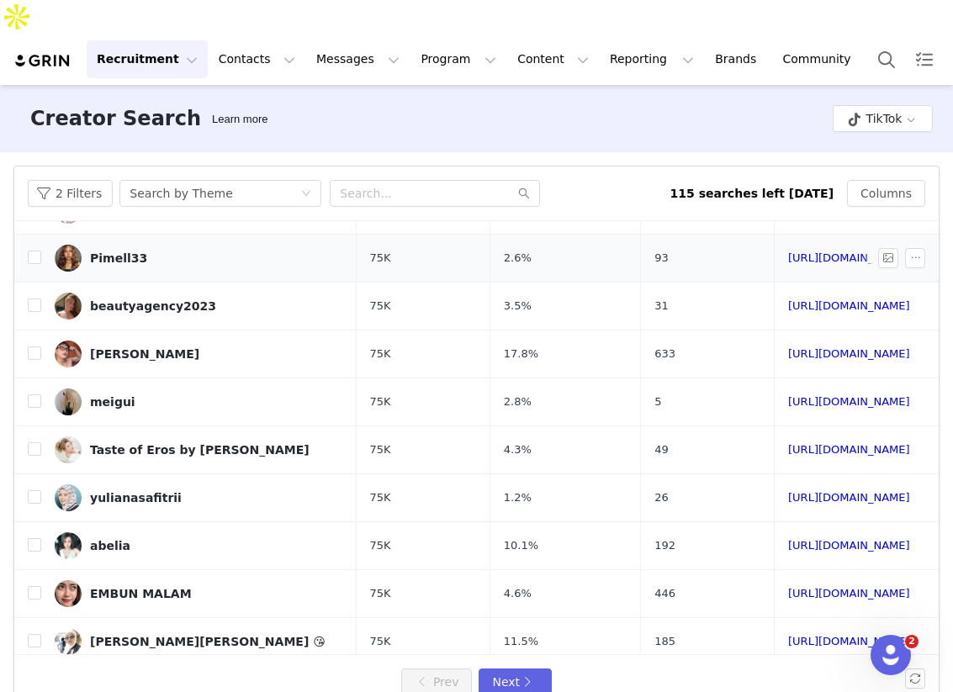
scroll to position [565, 0]
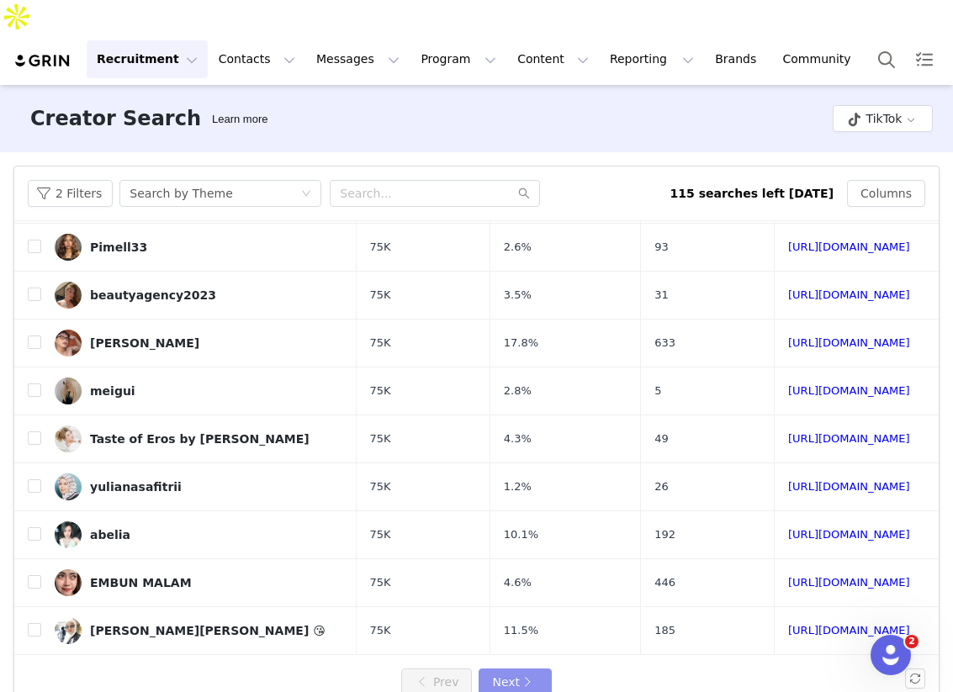
click at [501, 669] on button "Next" at bounding box center [515, 682] width 72 height 27
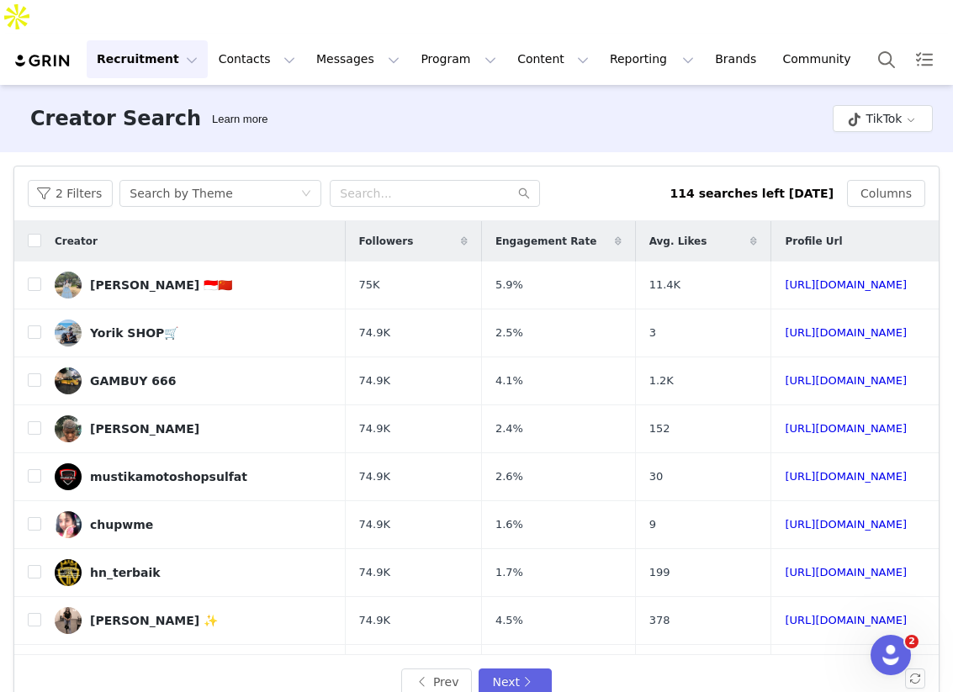
click at [520, 358] on td "4.1%" at bounding box center [558, 382] width 154 height 48
click at [514, 501] on td "1.6%" at bounding box center [558, 525] width 154 height 48
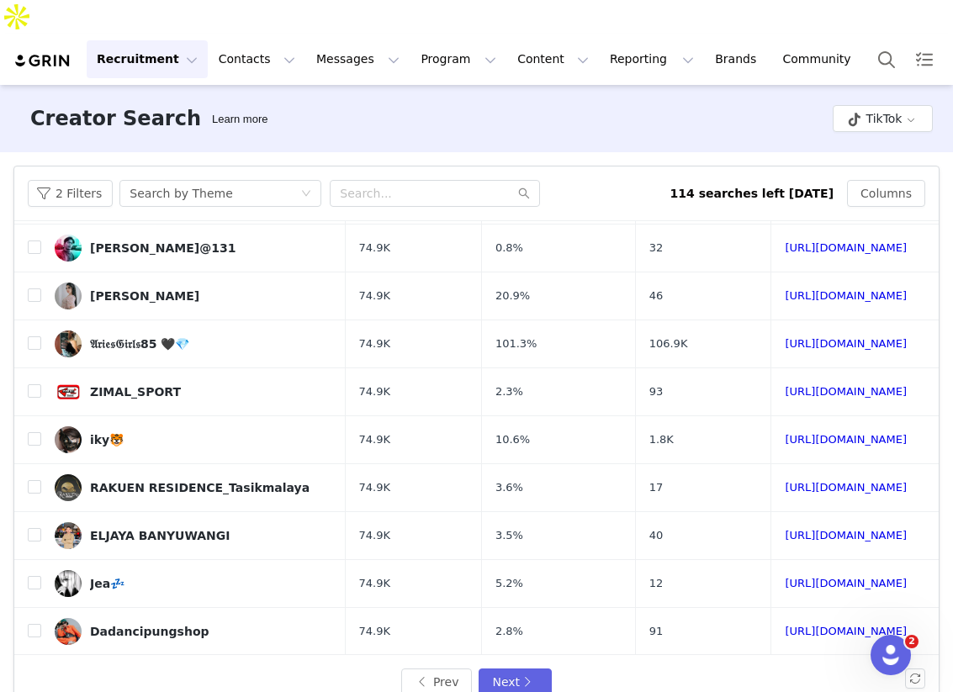
scroll to position [565, 0]
click at [514, 669] on button "Next" at bounding box center [515, 682] width 72 height 27
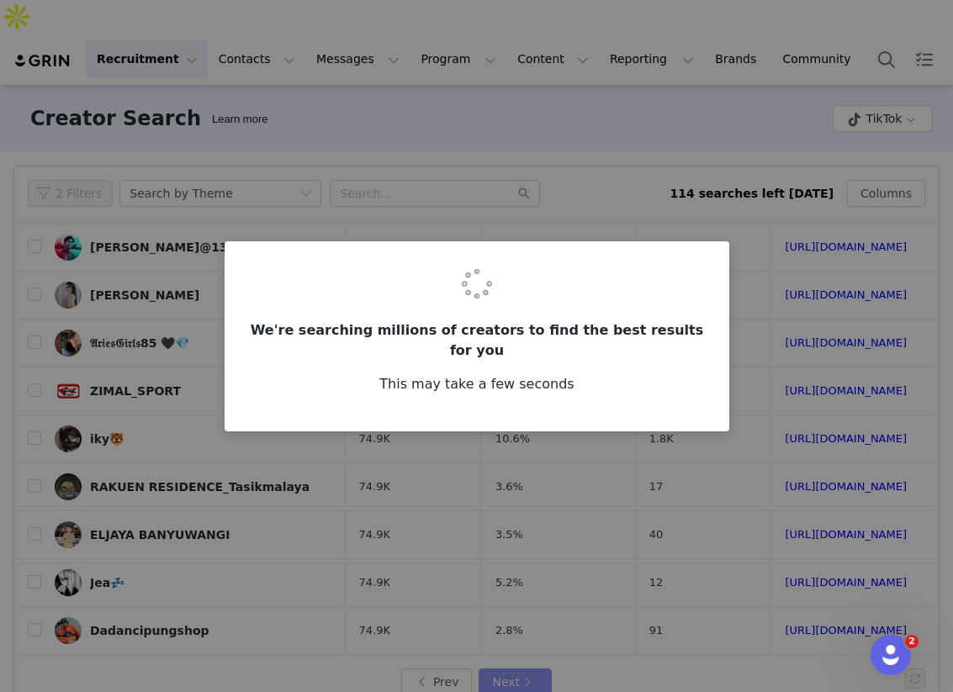
scroll to position [0, 0]
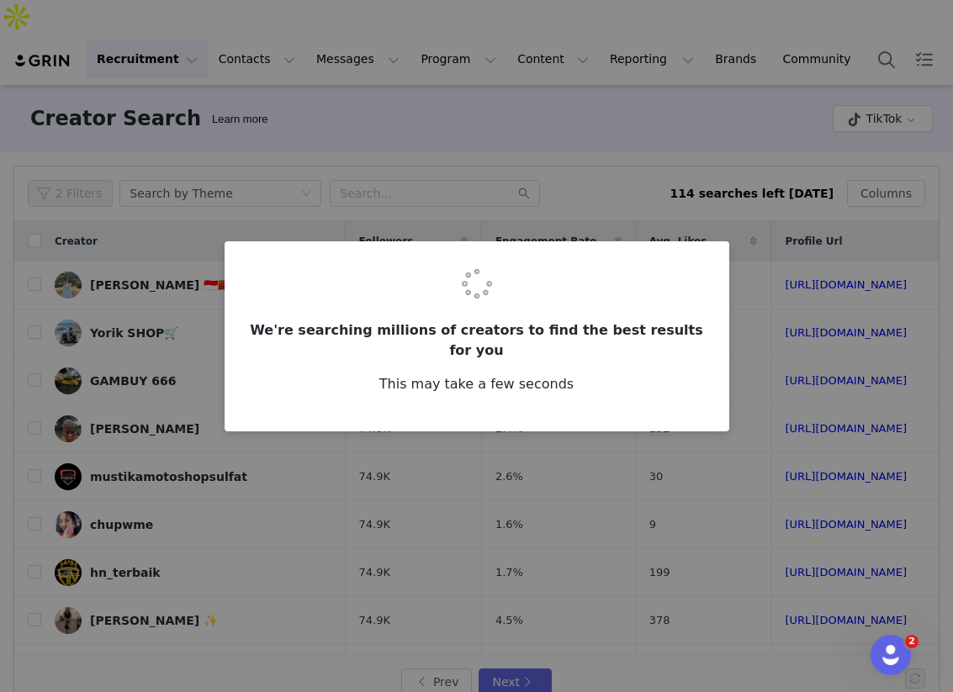
click at [360, 342] on h3 "We're searching millions of creators to find the best results for you" at bounding box center [477, 341] width 464 height 40
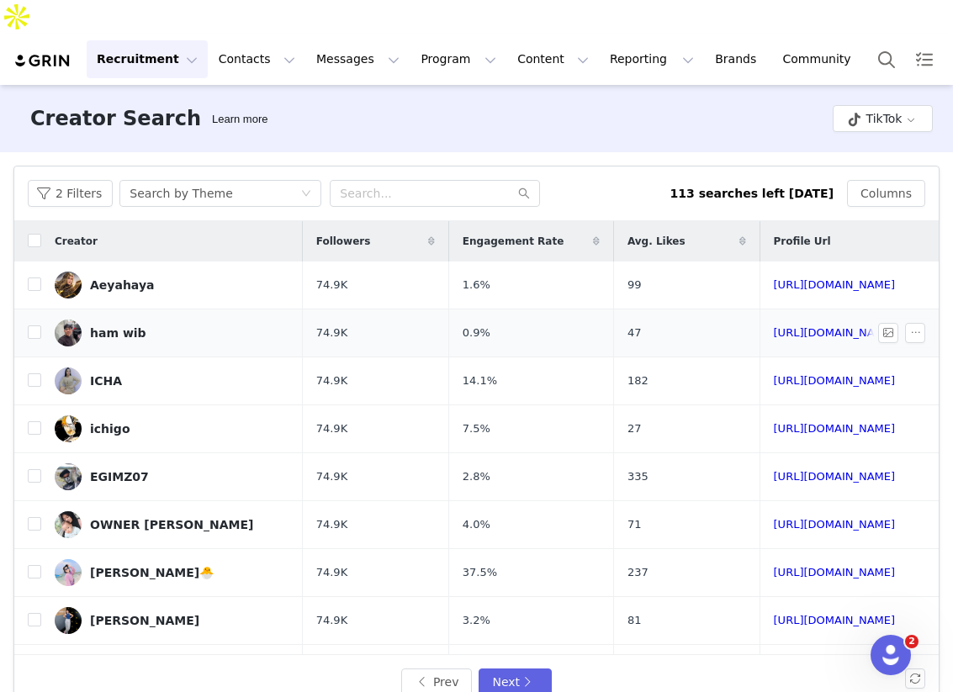
click at [463, 325] on span "0.9%" at bounding box center [477, 333] width 28 height 17
click at [524, 669] on button "Next" at bounding box center [515, 682] width 72 height 27
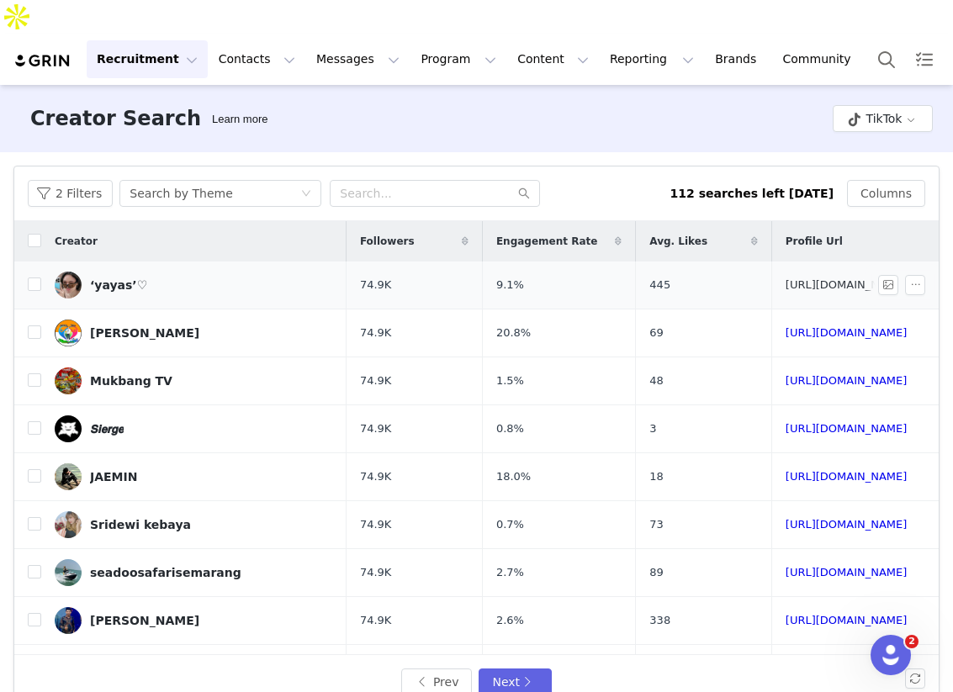
click at [786, 278] on link "https://www.tiktok.com/share/user/7125995210894885915" at bounding box center [847, 284] width 122 height 13
click at [544, 417] on td "0.8%" at bounding box center [558, 429] width 153 height 48
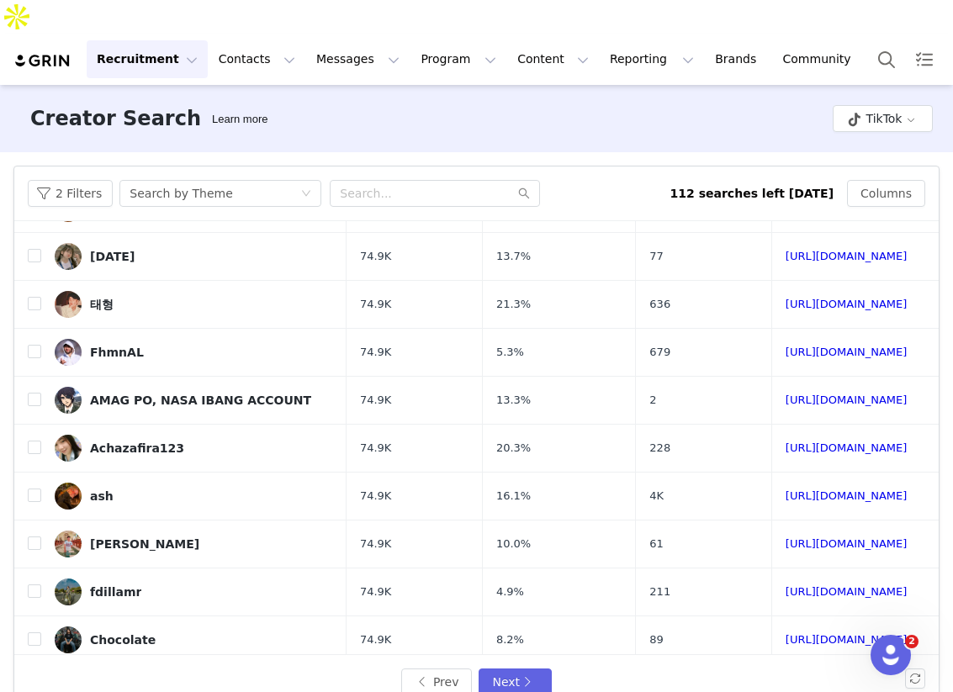
scroll to position [565, 0]
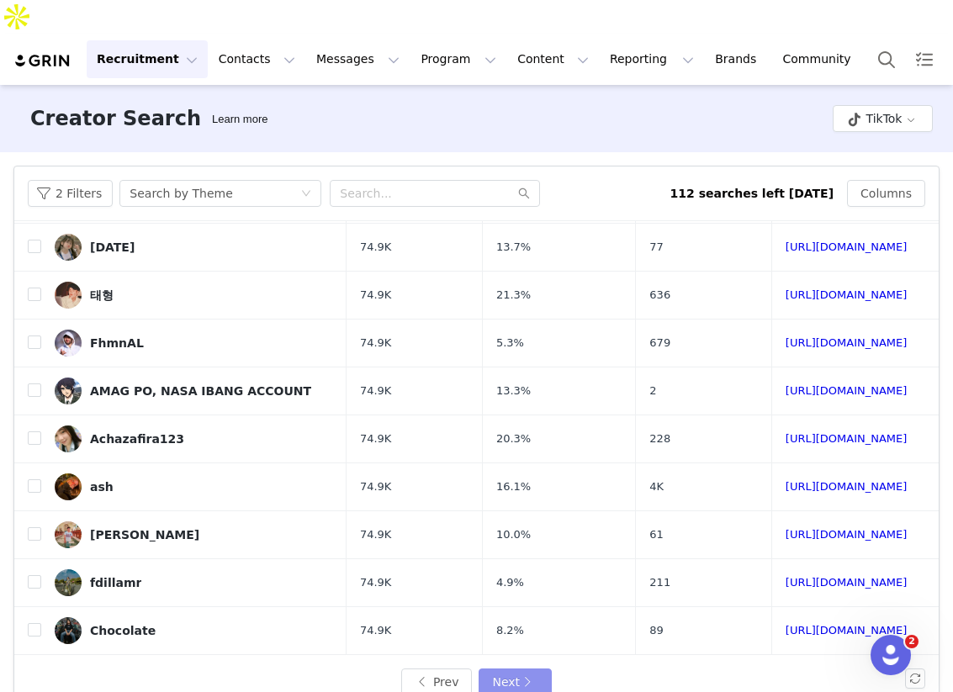
click at [485, 669] on button "Next" at bounding box center [515, 682] width 72 height 27
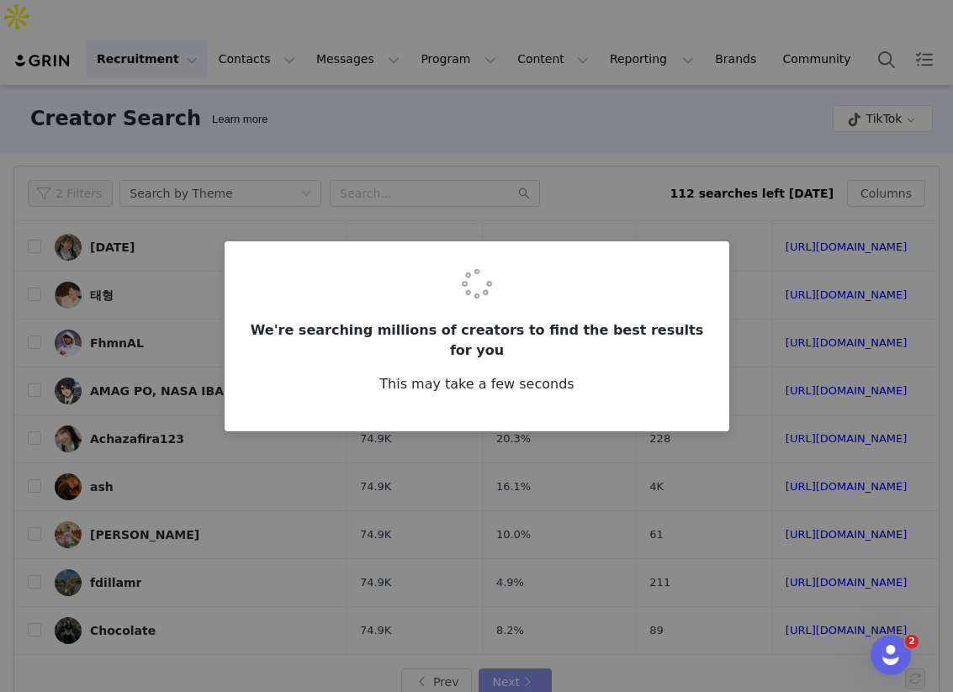
scroll to position [0, 0]
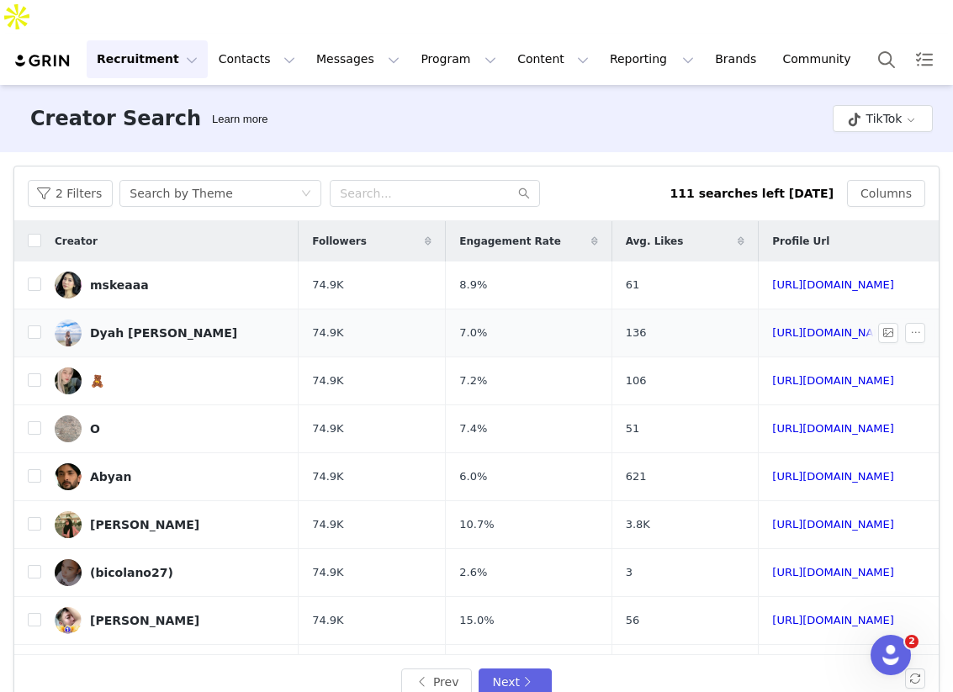
click at [501, 310] on td "7.0%" at bounding box center [529, 334] width 166 height 48
click at [418, 231] on span at bounding box center [428, 241] width 20 height 20
click at [422, 236] on icon at bounding box center [428, 241] width 12 height 10
click at [425, 236] on icon at bounding box center [428, 241] width 7 height 10
click at [422, 236] on icon at bounding box center [428, 241] width 12 height 10
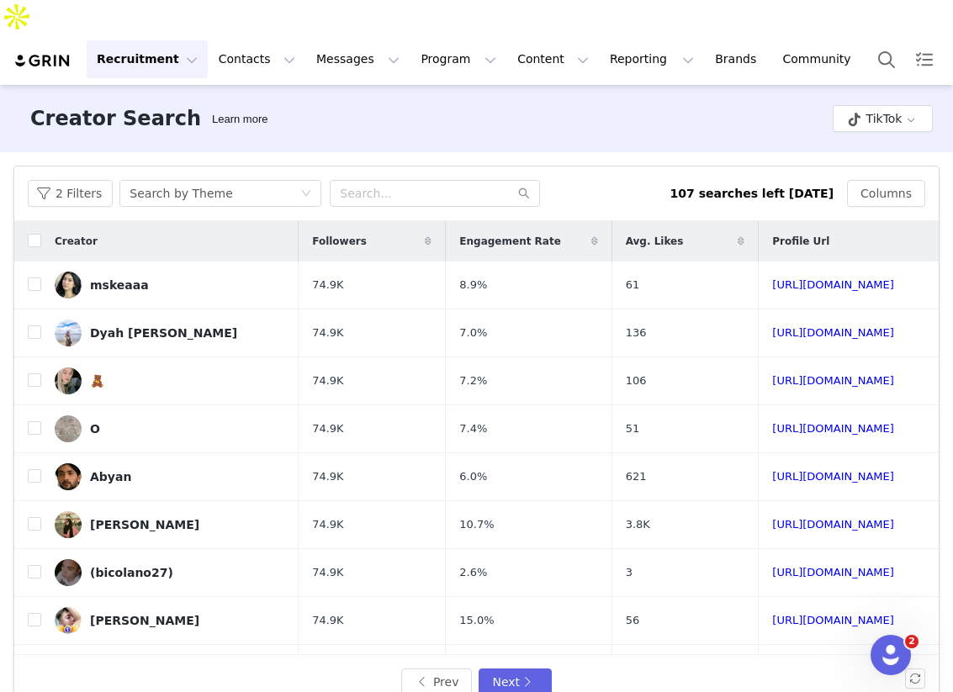
click at [418, 231] on span at bounding box center [428, 241] width 20 height 20
click at [422, 236] on icon at bounding box center [428, 241] width 12 height 10
click at [418, 231] on span at bounding box center [428, 241] width 20 height 20
click at [317, 310] on td "74.9K" at bounding box center [372, 334] width 147 height 48
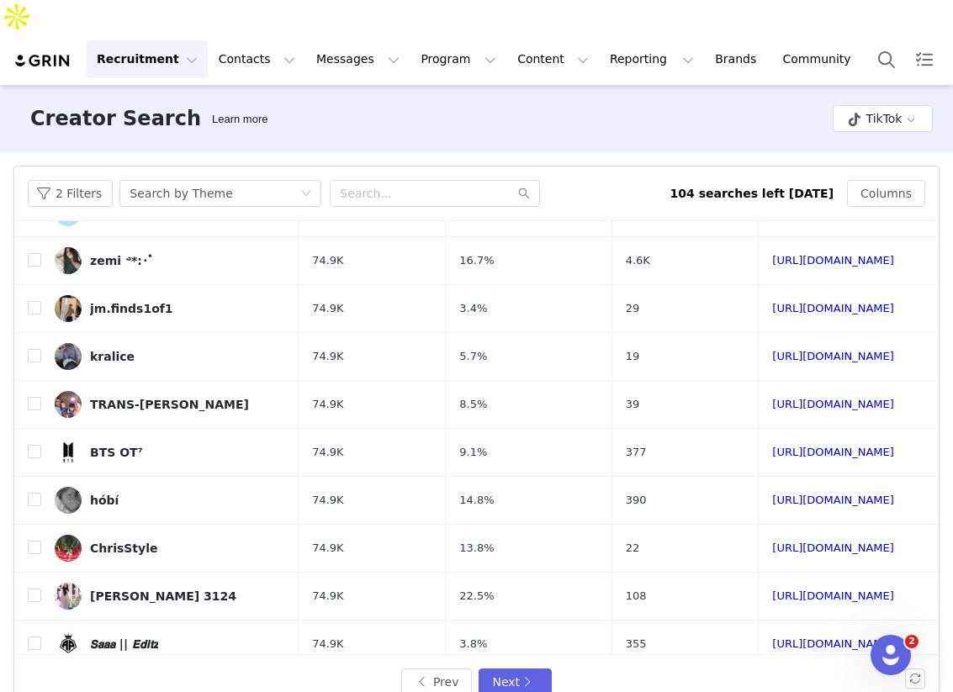
scroll to position [565, 0]
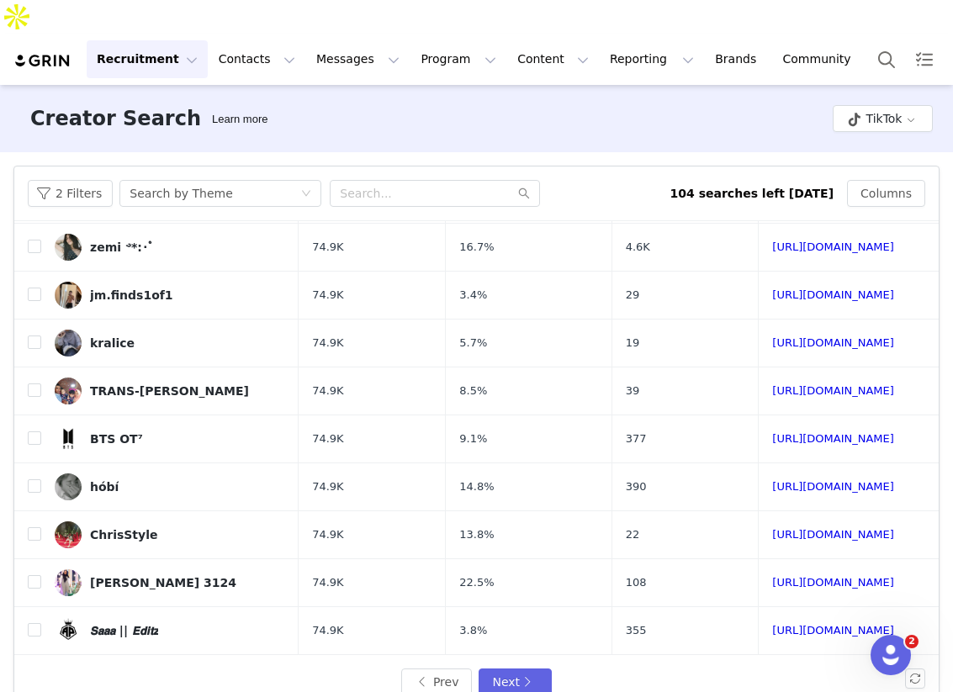
click at [506, 655] on div "Prev Next" at bounding box center [476, 682] width 925 height 54
click at [506, 669] on button "Next" at bounding box center [515, 682] width 72 height 27
